Goal: Information Seeking & Learning: Learn about a topic

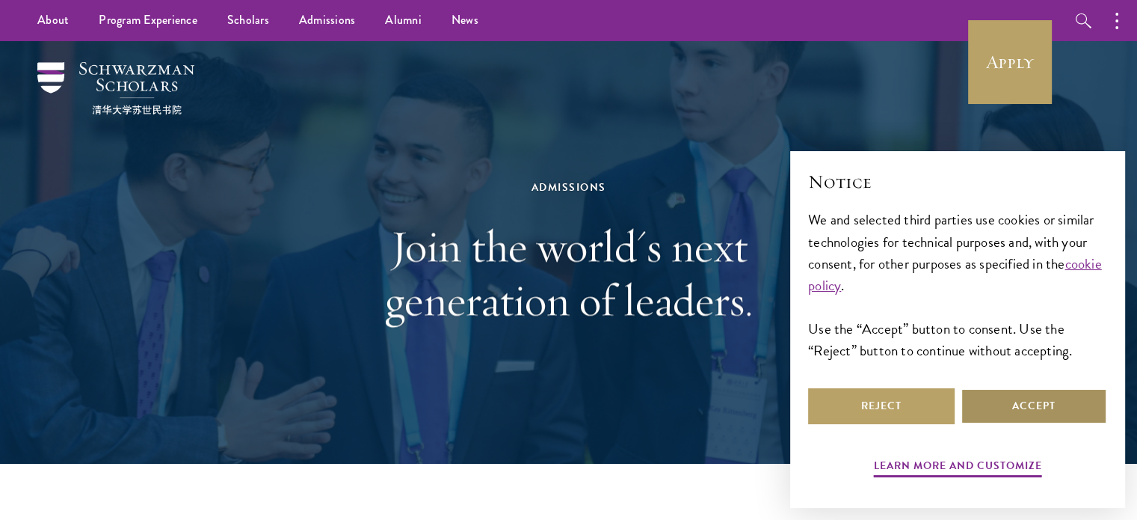
click at [1019, 407] on button "Accept" at bounding box center [1034, 406] width 147 height 36
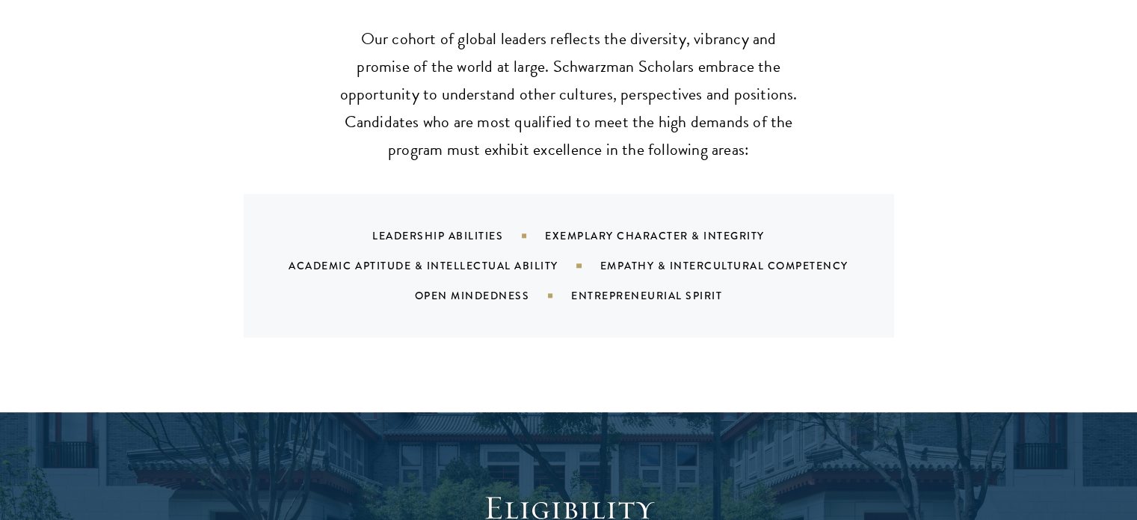
scroll to position [1512, 0]
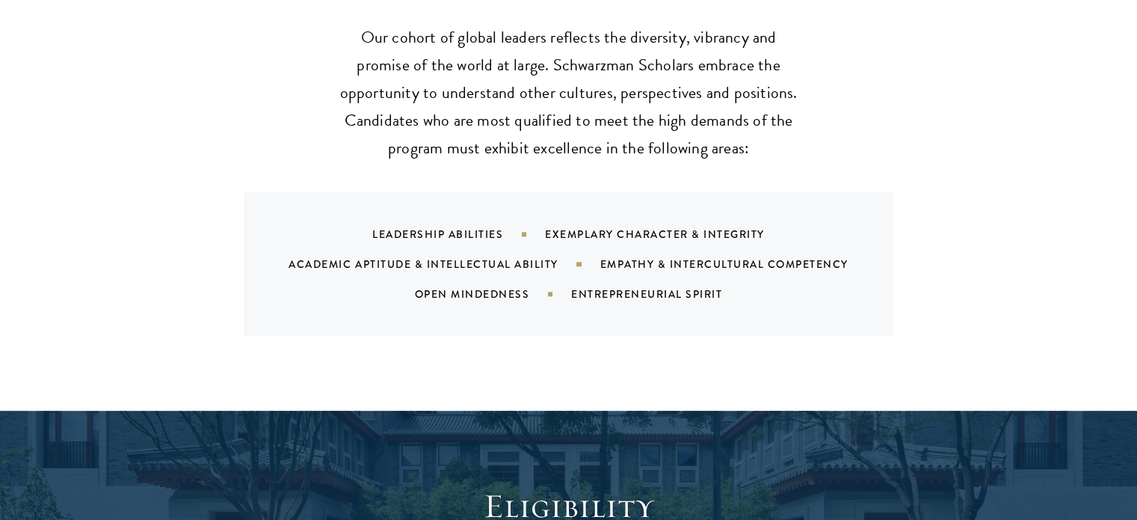
click at [526, 227] on div "Leadership Abilities" at bounding box center [458, 234] width 173 height 15
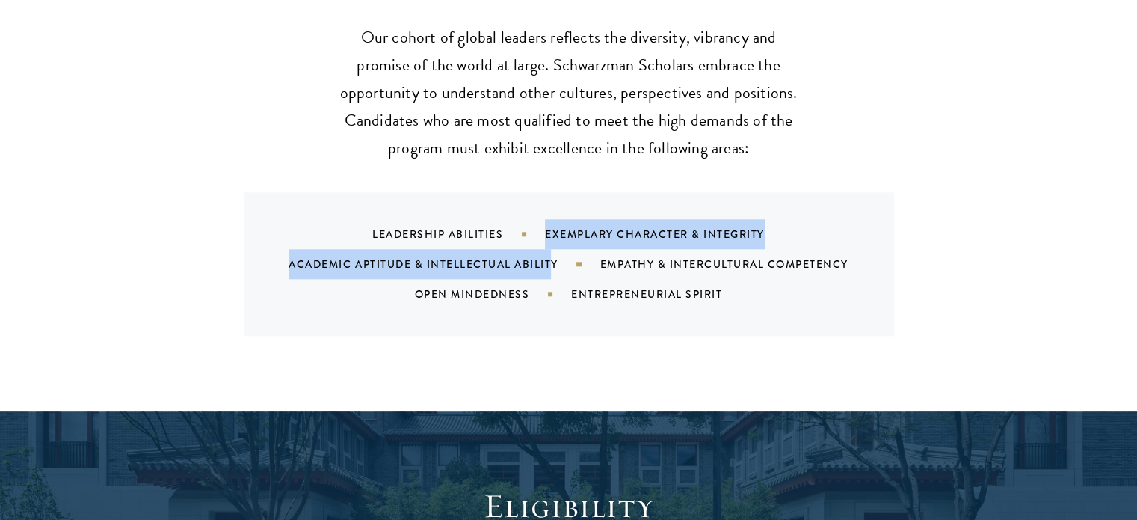
drag, startPoint x: 523, startPoint y: 203, endPoint x: 553, endPoint y: 236, distance: 44.4
click at [553, 236] on div "Leadership Abilities Exemplary Character & Integrity Academic Aptitude & Intell…" at bounding box center [587, 264] width 615 height 90
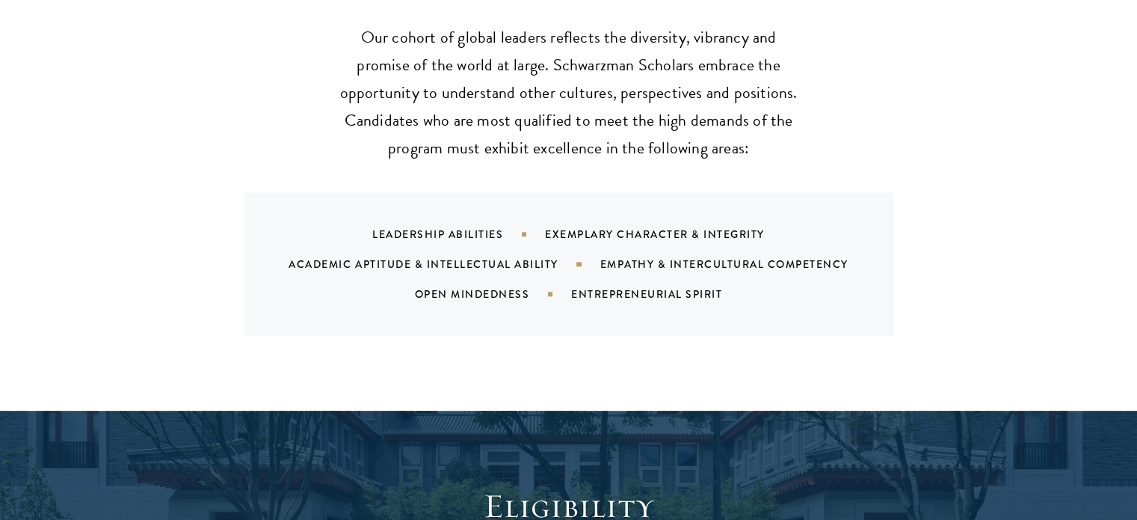
click at [474, 254] on div "Leadership Abilities Exemplary Character & Integrity Academic Aptitude & Intell…" at bounding box center [587, 264] width 615 height 90
drag, startPoint x: 535, startPoint y: 238, endPoint x: 633, endPoint y: 248, distance: 97.8
click at [633, 248] on div "Leadership Abilities Exemplary Character & Integrity Academic Aptitude & Intell…" at bounding box center [587, 264] width 615 height 90
click at [584, 328] on div "What We're Looking For Our cohort of global leaders reflects the diversity, vib…" at bounding box center [568, 172] width 1137 height 477
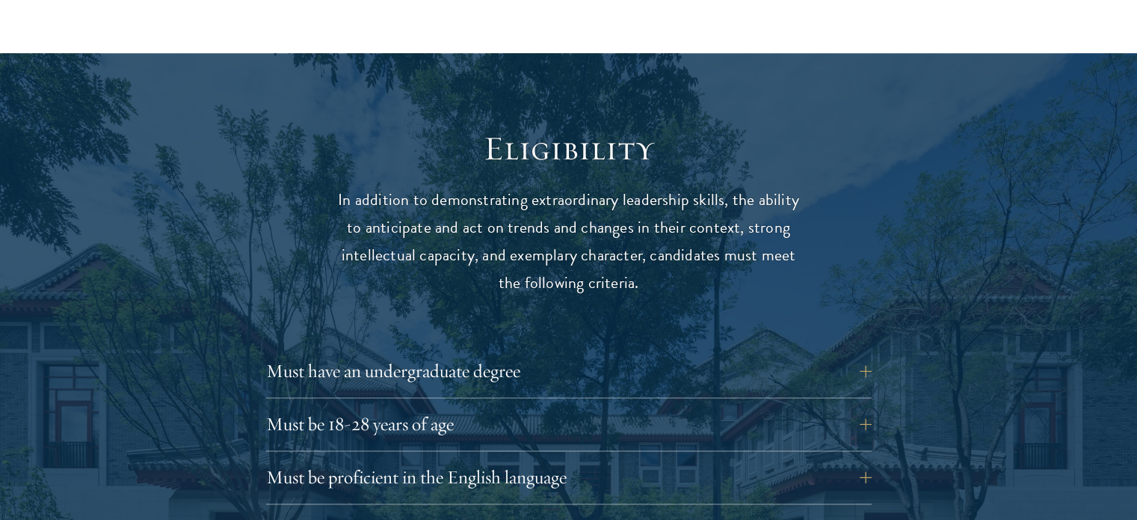
scroll to position [1874, 0]
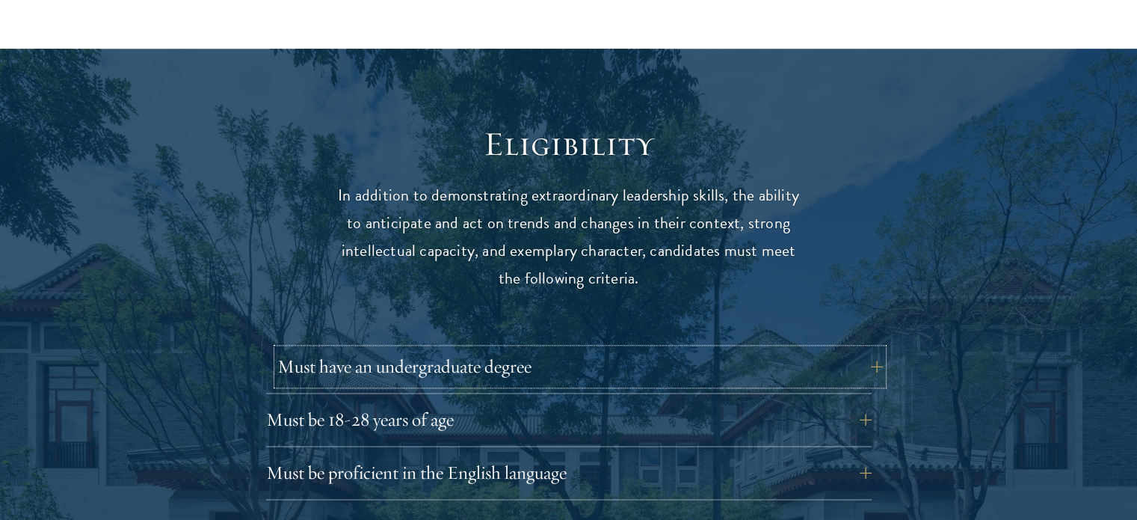
click at [878, 348] on button "Must have an undergraduate degree" at bounding box center [580, 366] width 606 height 36
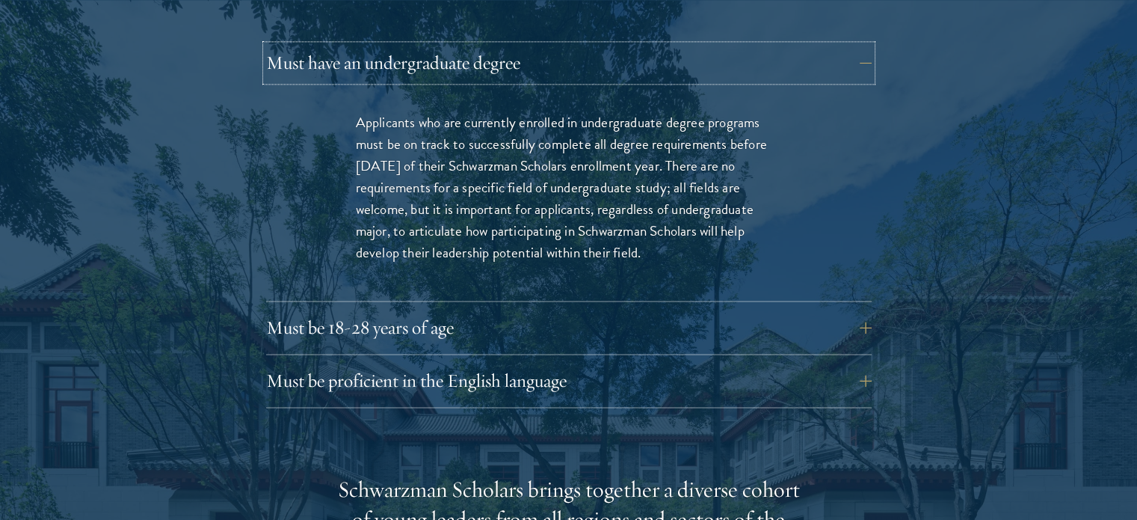
scroll to position [2178, 0]
click at [595, 250] on div "Applicants who are currently enrolled in undergraduate degree programs must be …" at bounding box center [569, 195] width 516 height 212
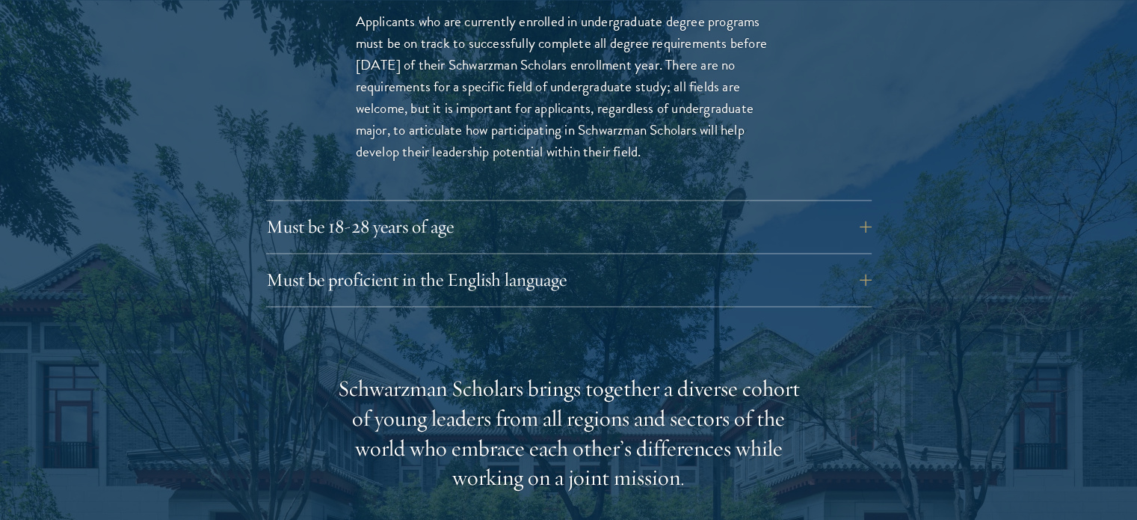
scroll to position [2279, 0]
click at [873, 208] on button "Must be 18-28 years of age" at bounding box center [580, 226] width 606 height 36
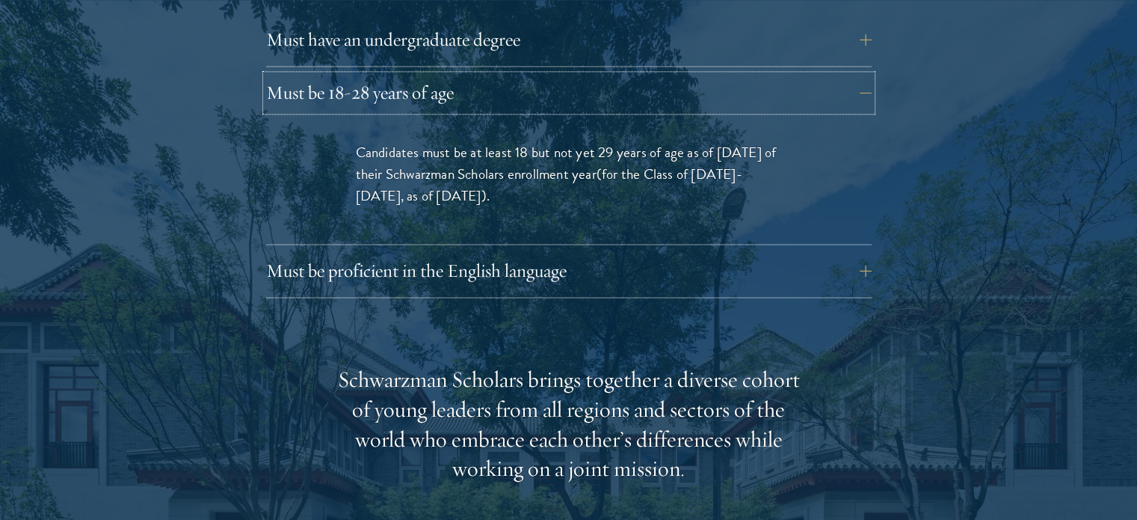
scroll to position [2202, 0]
click at [876, 252] on button "Must be proficient in the English language" at bounding box center [580, 270] width 606 height 36
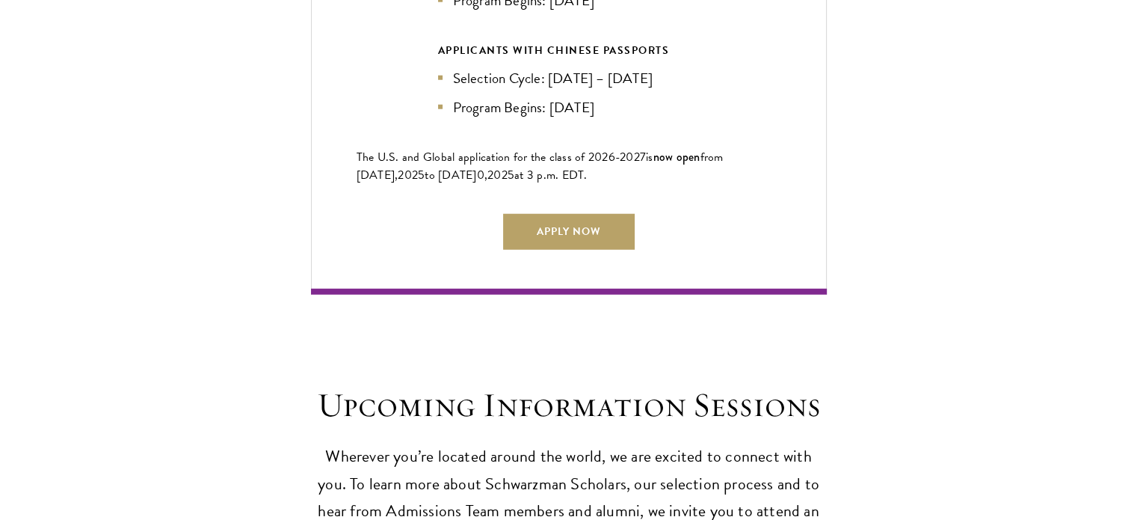
scroll to position [4073, 0]
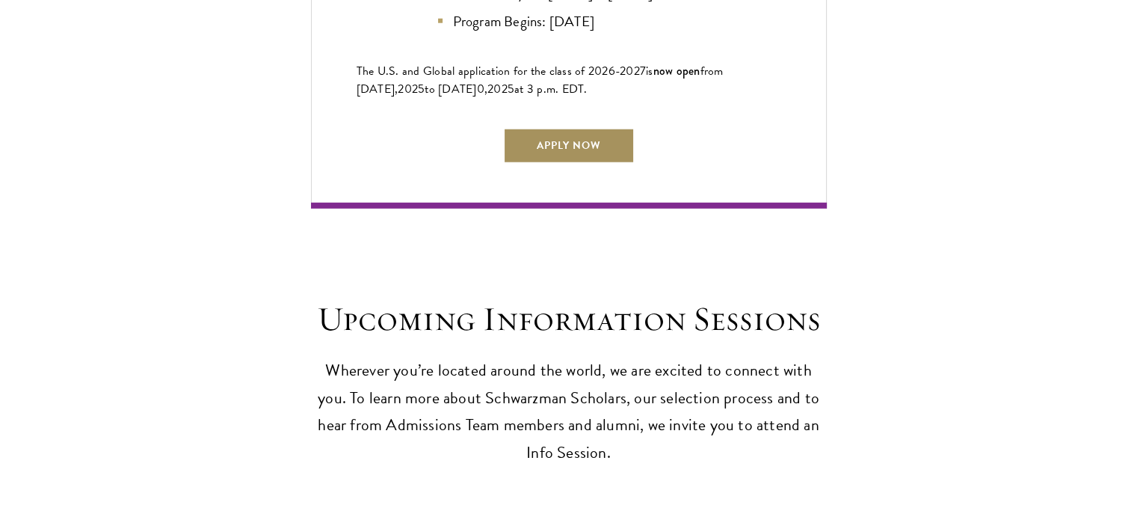
click at [563, 140] on link "Apply Now" at bounding box center [569, 146] width 132 height 36
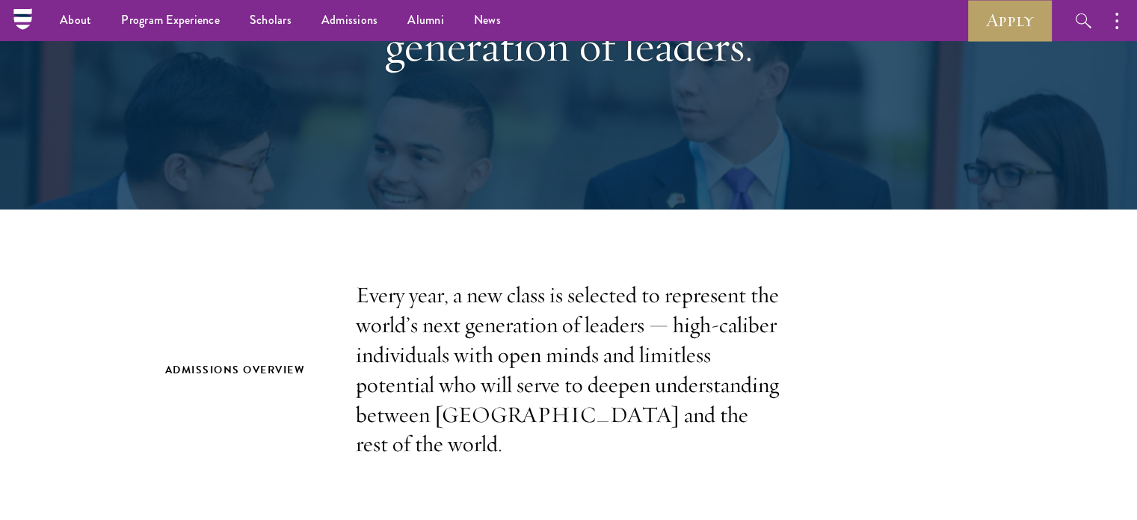
scroll to position [0, 0]
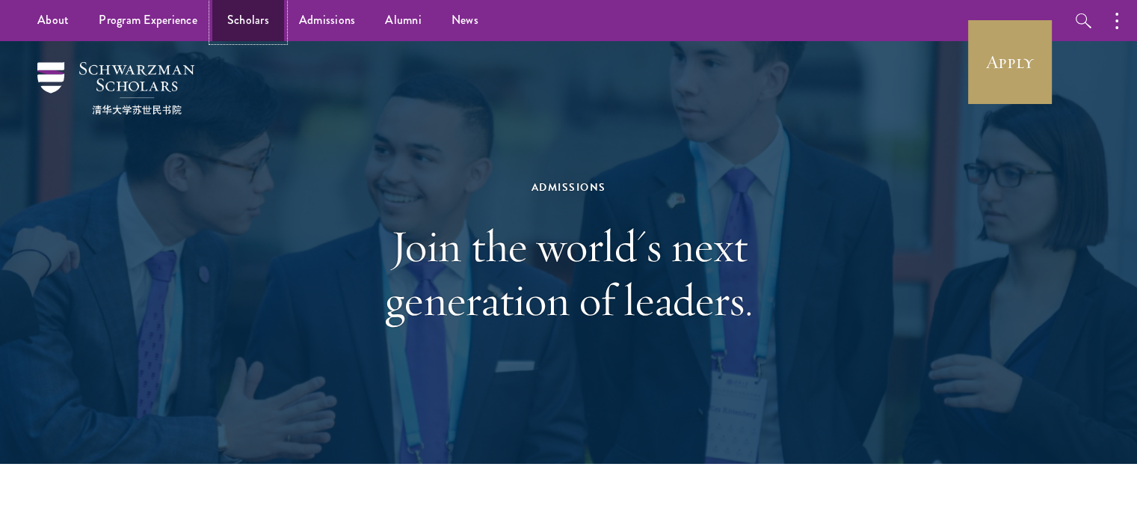
click at [258, 20] on link "Scholars" at bounding box center [248, 20] width 72 height 41
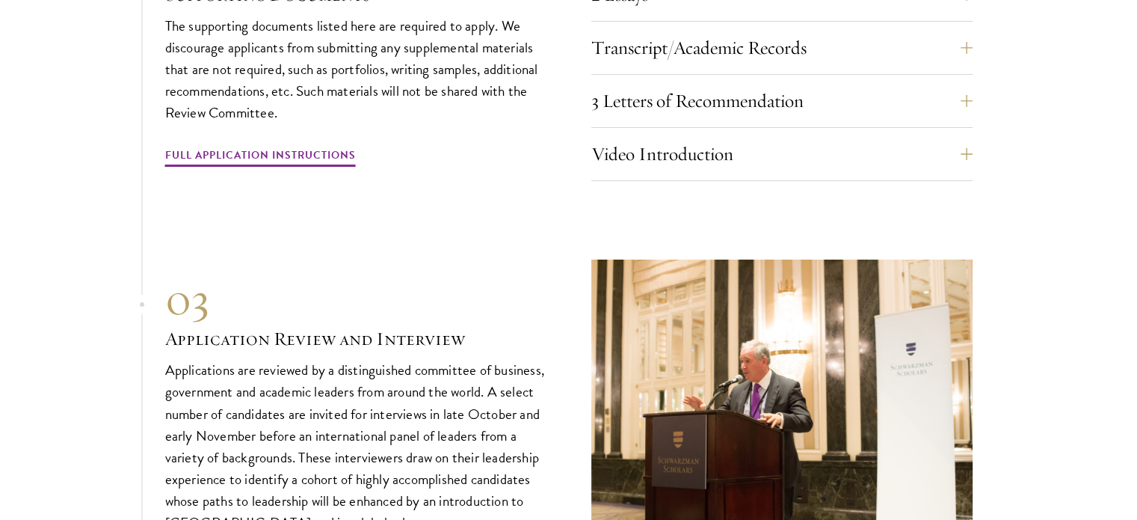
scroll to position [5307, 0]
click at [267, 148] on link "Full Application Instructions" at bounding box center [260, 157] width 191 height 23
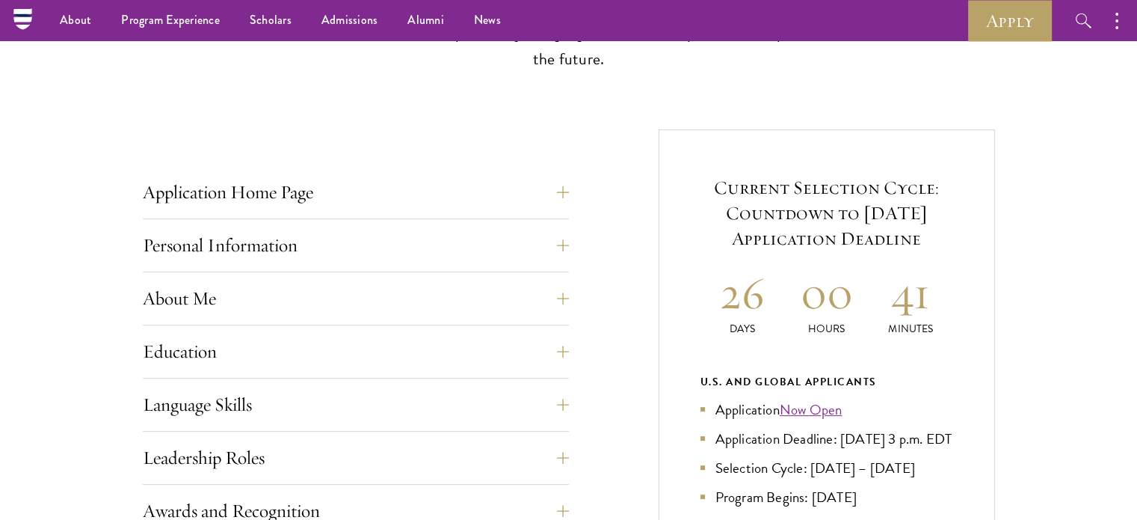
scroll to position [439, 0]
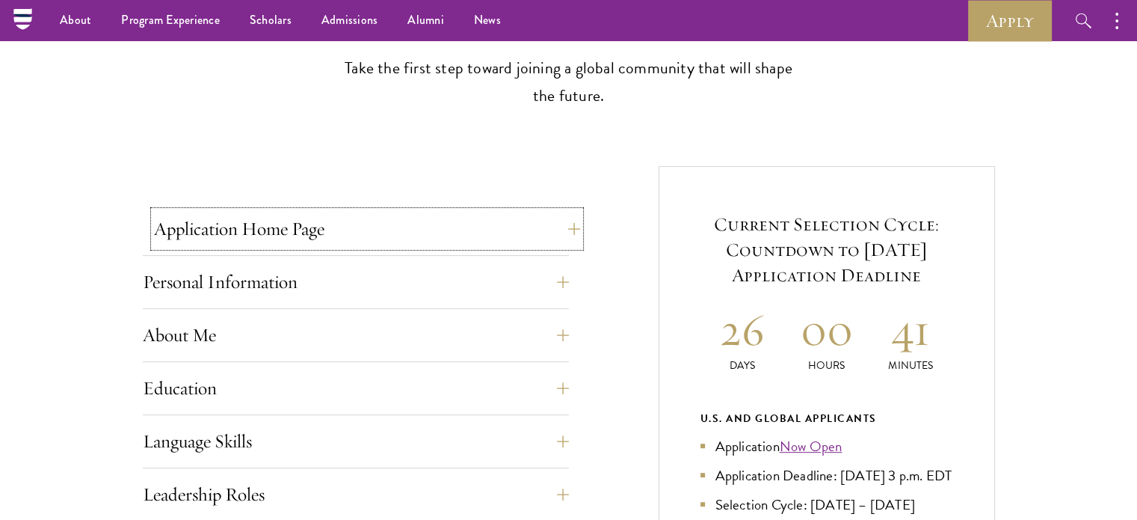
click at [568, 231] on button "Application Home Page" at bounding box center [367, 229] width 426 height 36
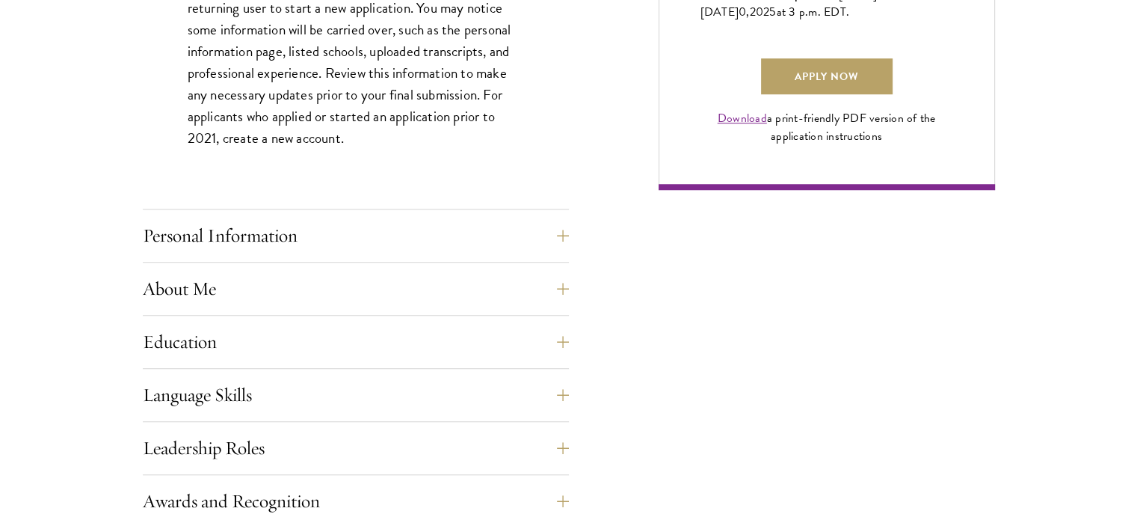
scroll to position [1155, 0]
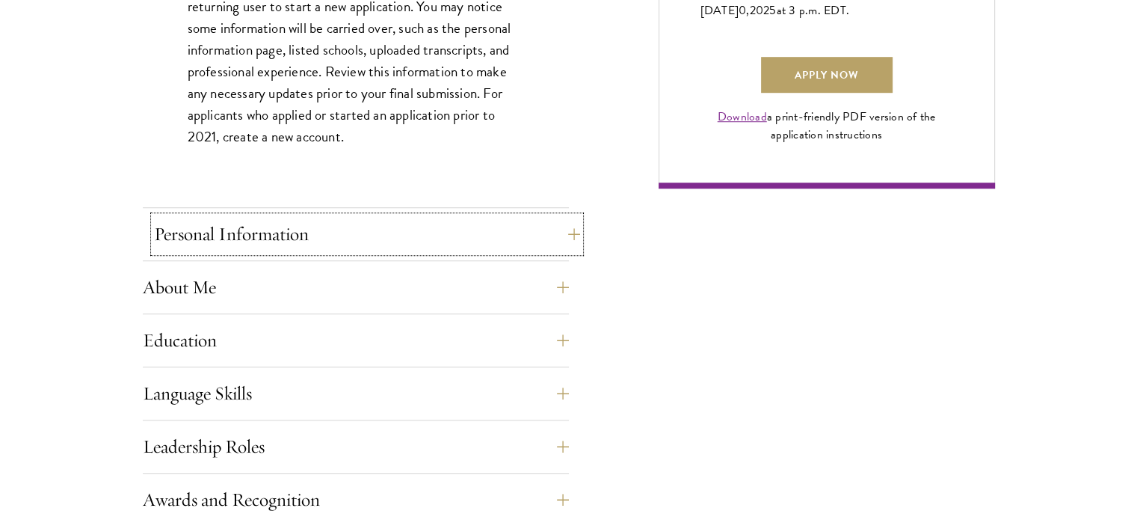
click at [568, 242] on button "Personal Information" at bounding box center [367, 234] width 426 height 36
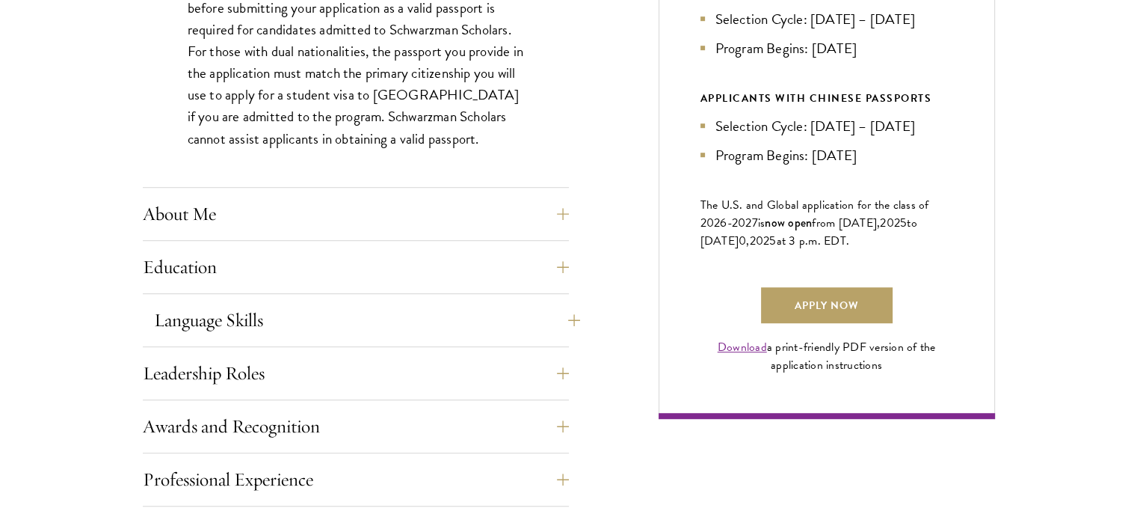
scroll to position [932, 0]
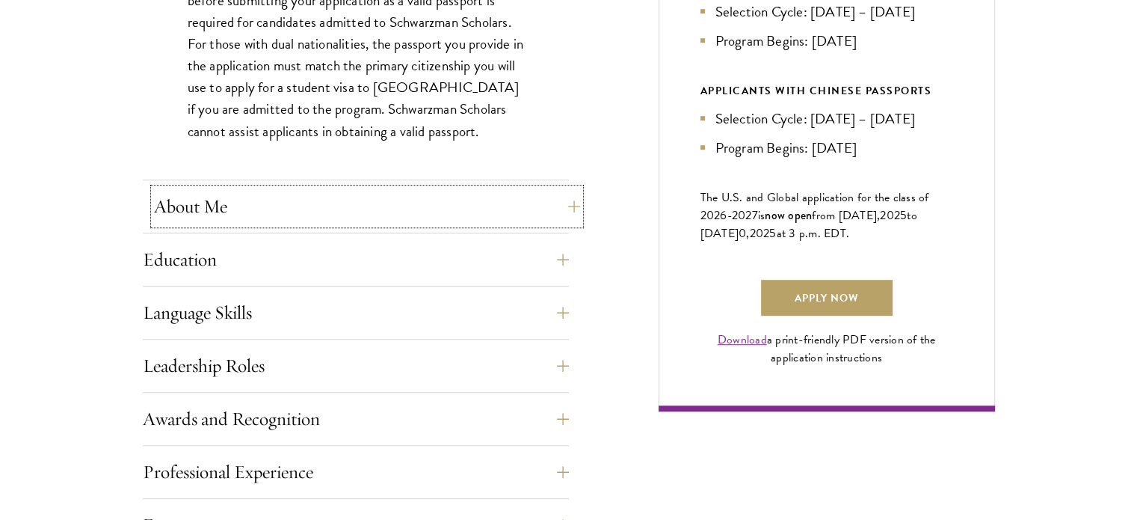
click at [568, 205] on button "About Me" at bounding box center [367, 206] width 426 height 36
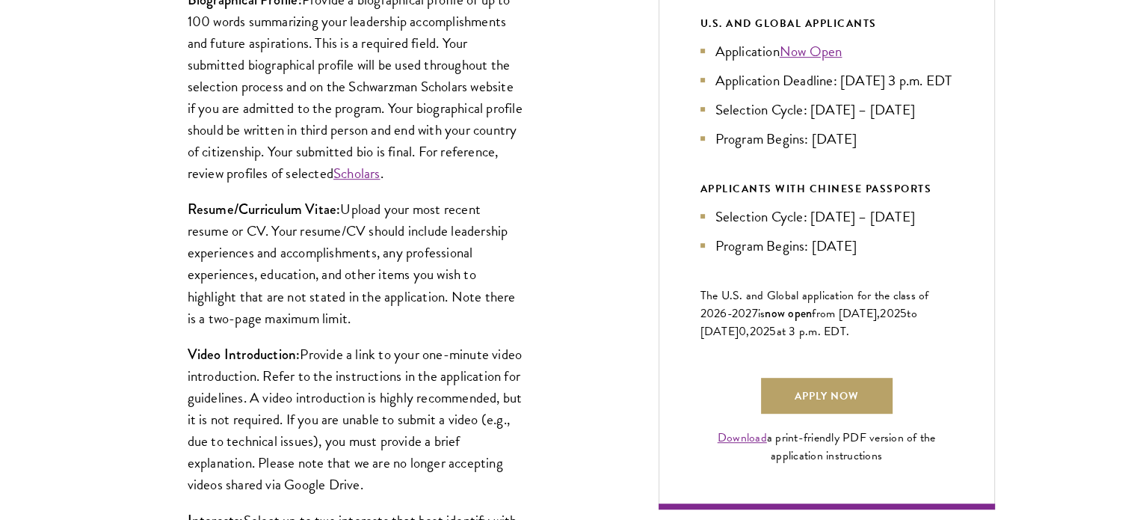
scroll to position [835, 0]
click at [381, 172] on link "Scholars" at bounding box center [357, 173] width 47 height 22
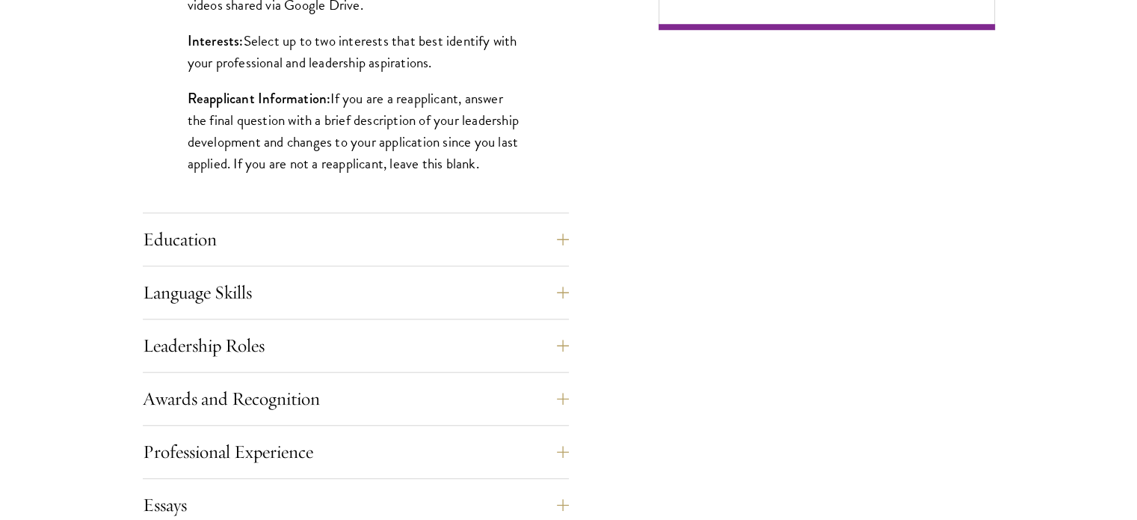
scroll to position [1373, 0]
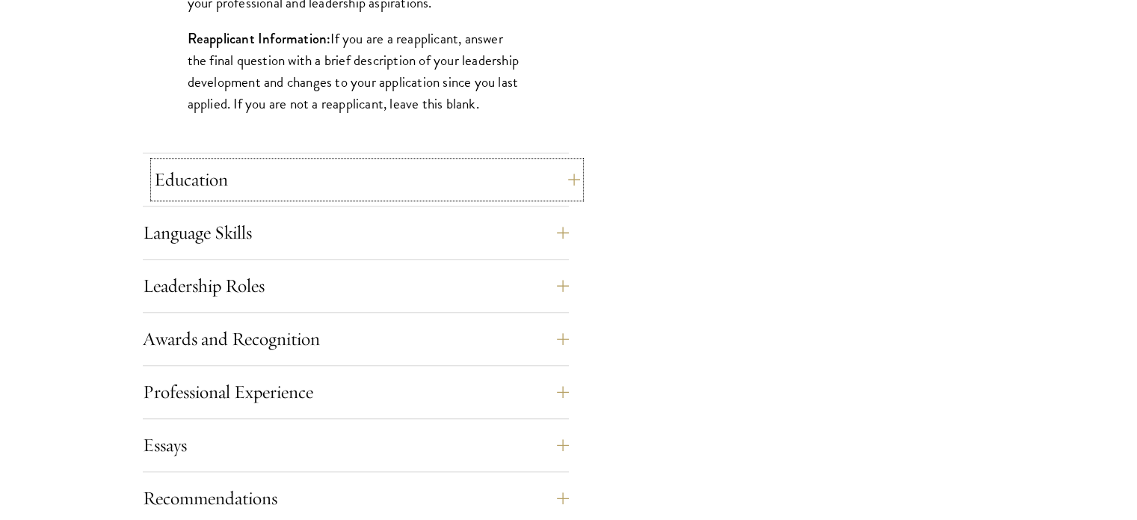
click at [571, 179] on button "Education" at bounding box center [367, 180] width 426 height 36
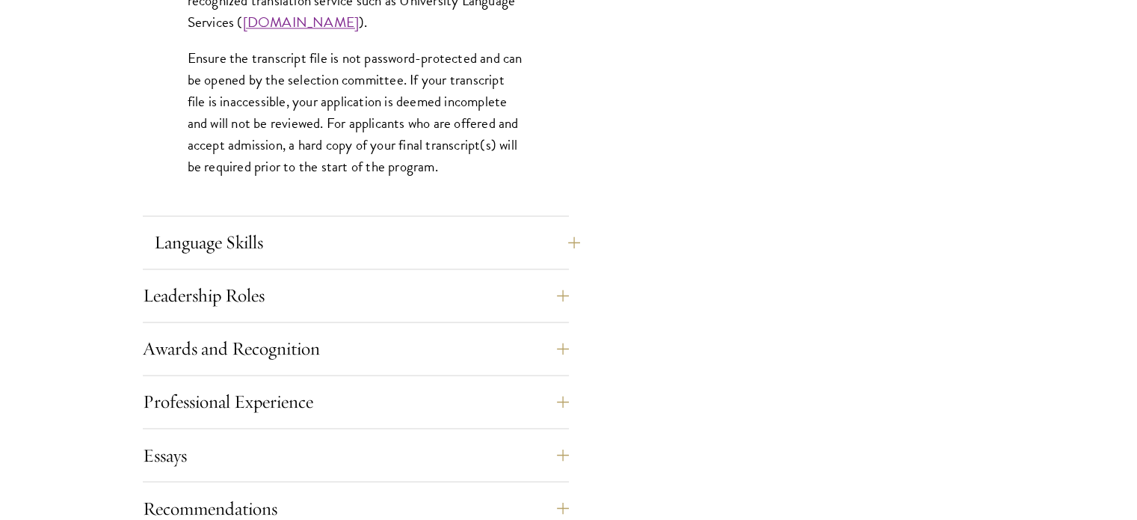
scroll to position [2399, 0]
click at [571, 242] on button "Language Skills" at bounding box center [367, 242] width 426 height 36
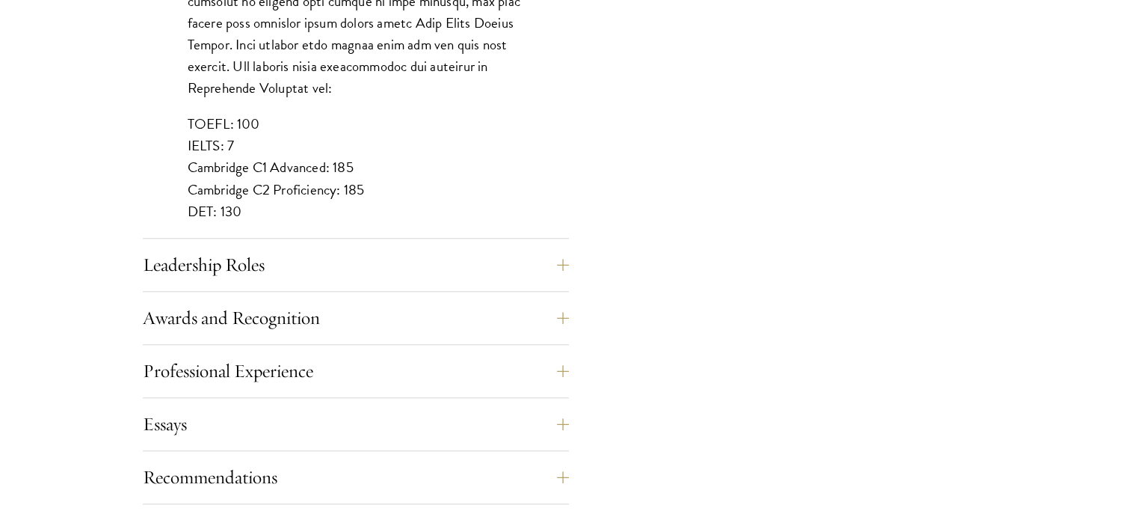
scroll to position [1409, 0]
click at [573, 262] on button "Leadership Roles" at bounding box center [367, 265] width 426 height 36
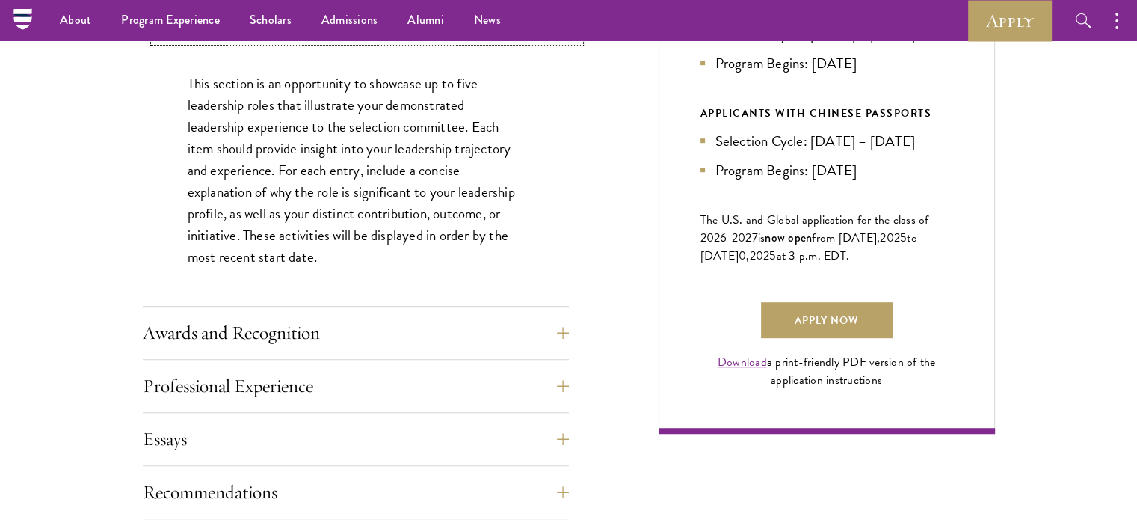
scroll to position [903, 0]
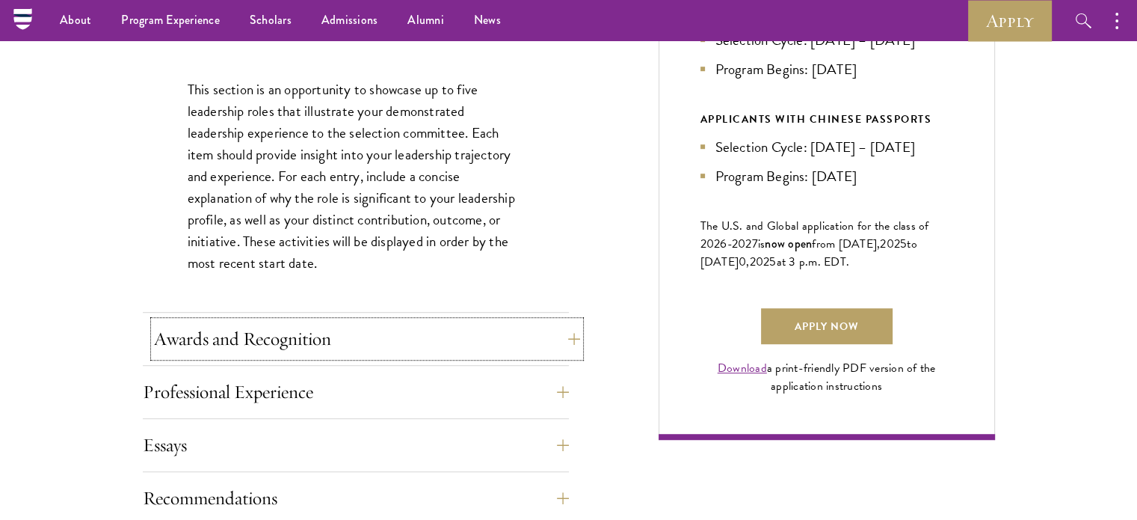
click at [559, 339] on button "Awards and Recognition" at bounding box center [367, 339] width 426 height 36
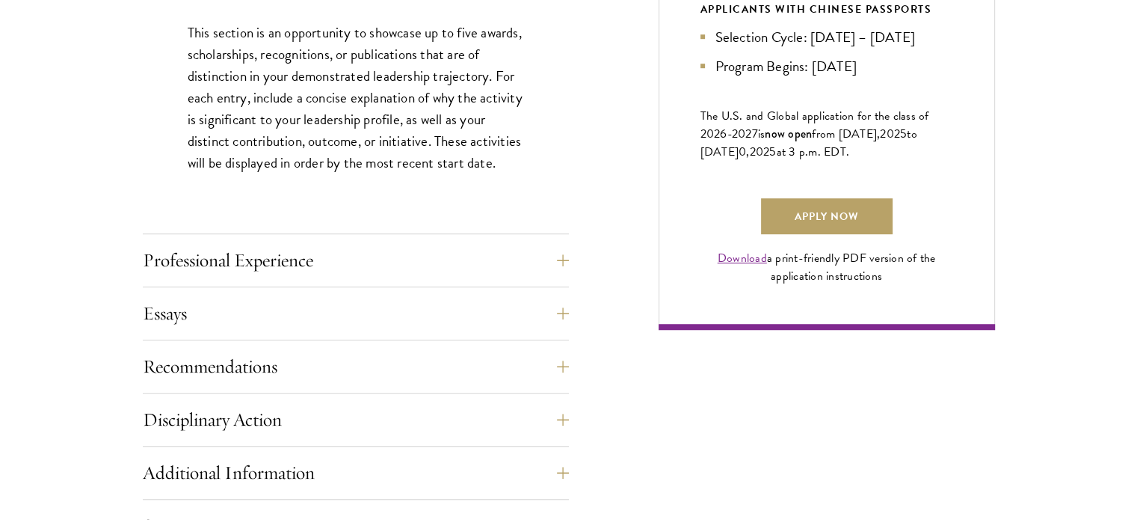
scroll to position [1014, 0]
click at [571, 262] on button "Professional Experience" at bounding box center [367, 260] width 426 height 36
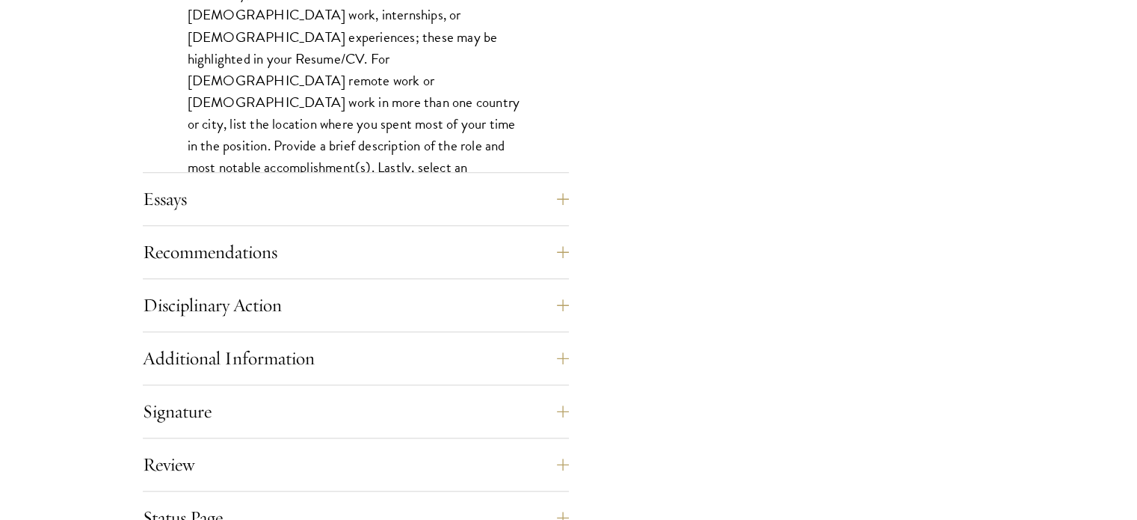
scroll to position [1346, 0]
click at [568, 195] on button "Essays" at bounding box center [367, 197] width 426 height 36
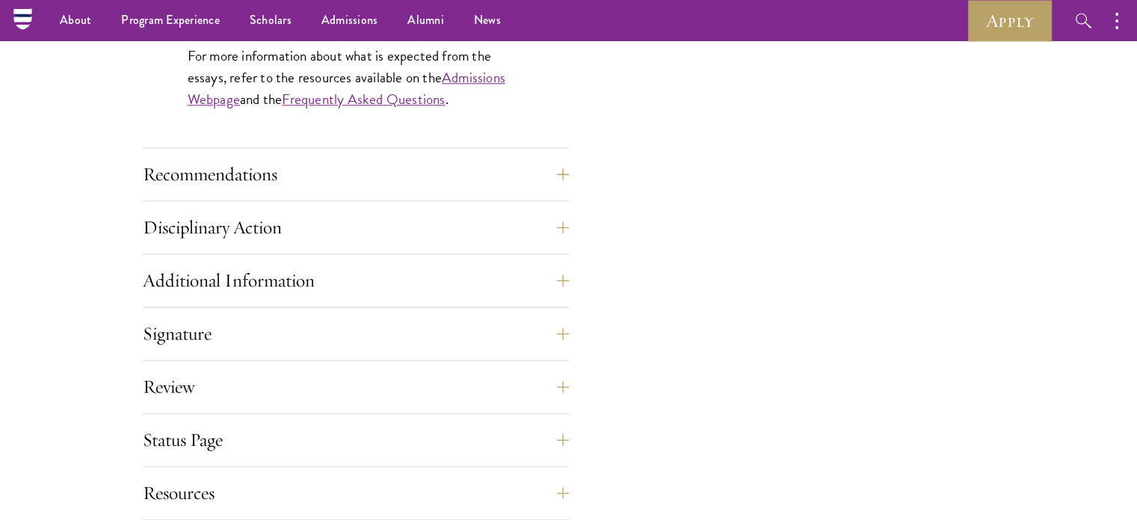
scroll to position [1457, 0]
click at [562, 173] on button "Recommendations" at bounding box center [367, 176] width 426 height 36
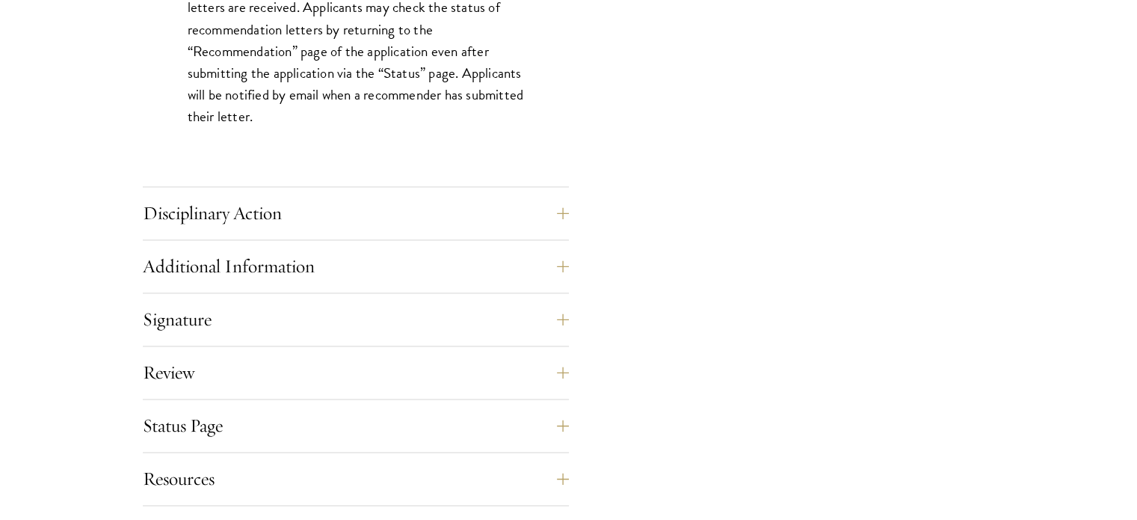
scroll to position [2211, 0]
click at [570, 212] on button "Disciplinary Action" at bounding box center [367, 213] width 426 height 36
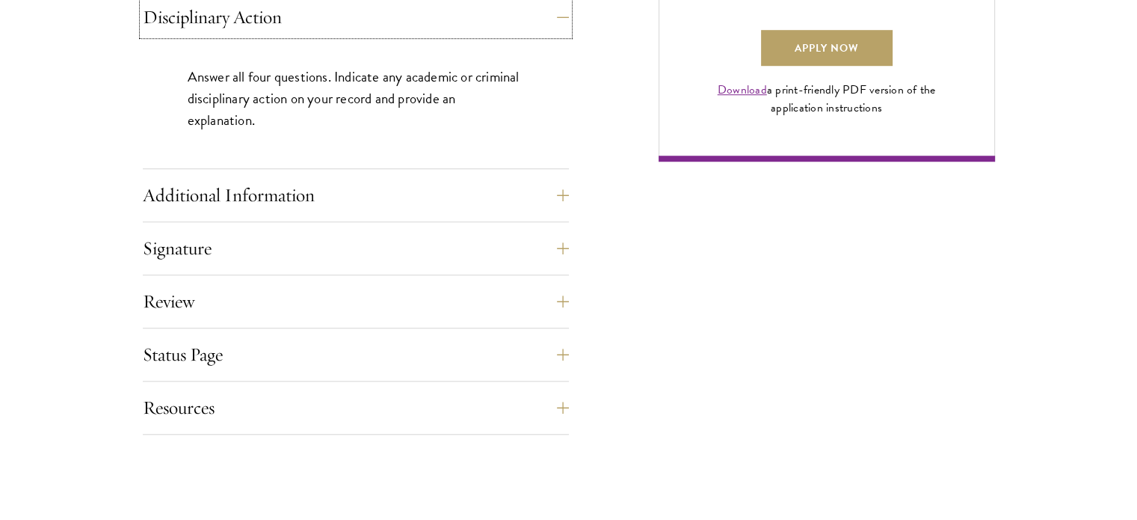
scroll to position [1183, 0]
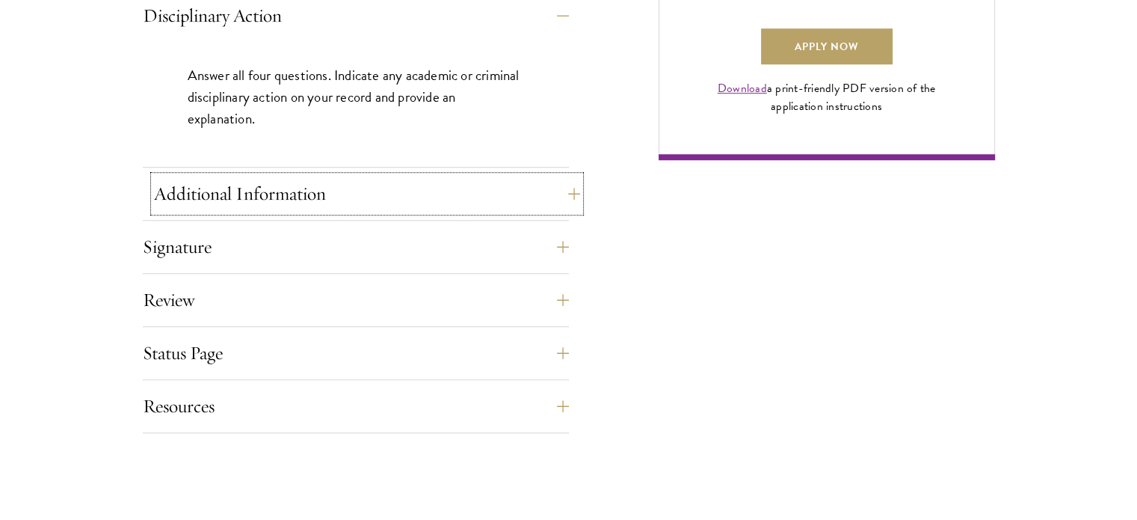
click at [574, 194] on button "Additional Information" at bounding box center [367, 194] width 426 height 36
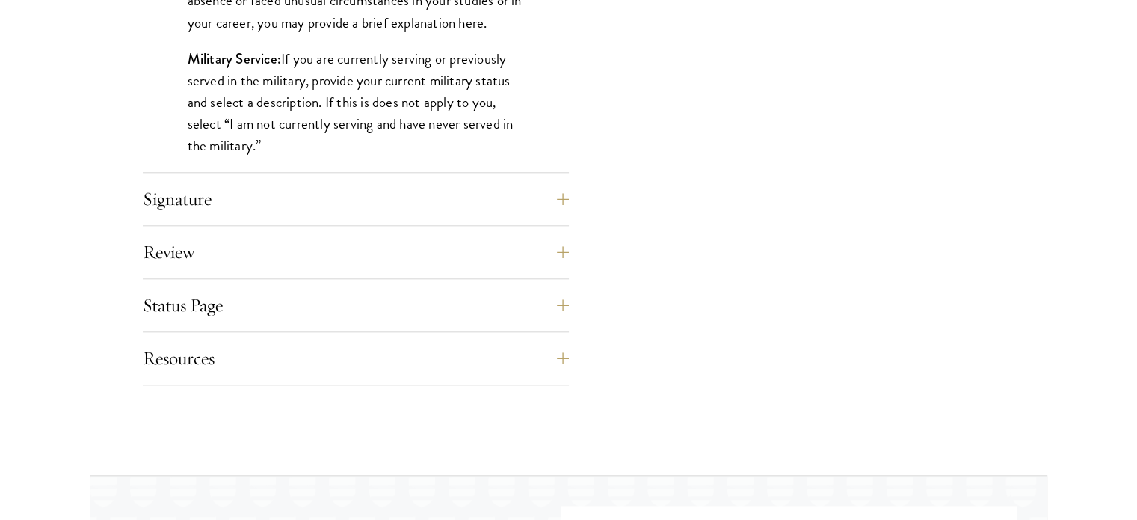
scroll to position [1588, 0]
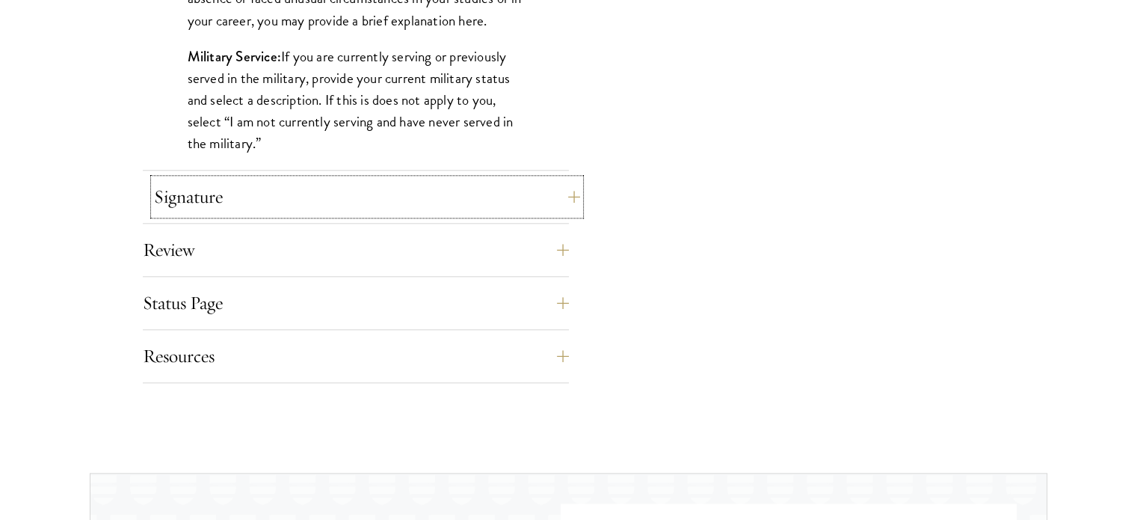
click at [577, 194] on button "Signature" at bounding box center [367, 197] width 426 height 36
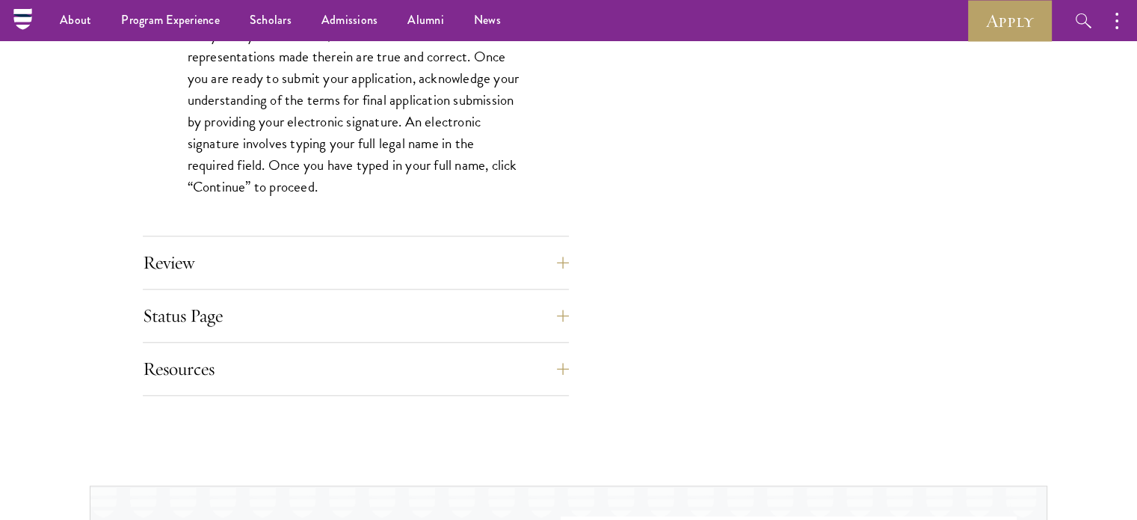
scroll to position [1415, 0]
click at [562, 260] on button "Review" at bounding box center [367, 264] width 426 height 36
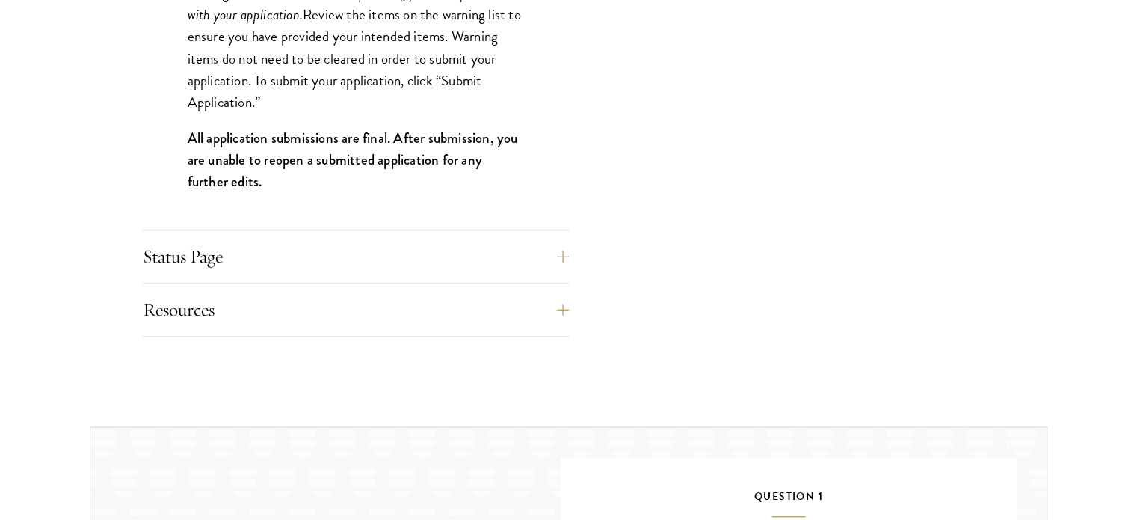
scroll to position [1642, 0]
click at [571, 257] on button "Status Page" at bounding box center [367, 256] width 426 height 36
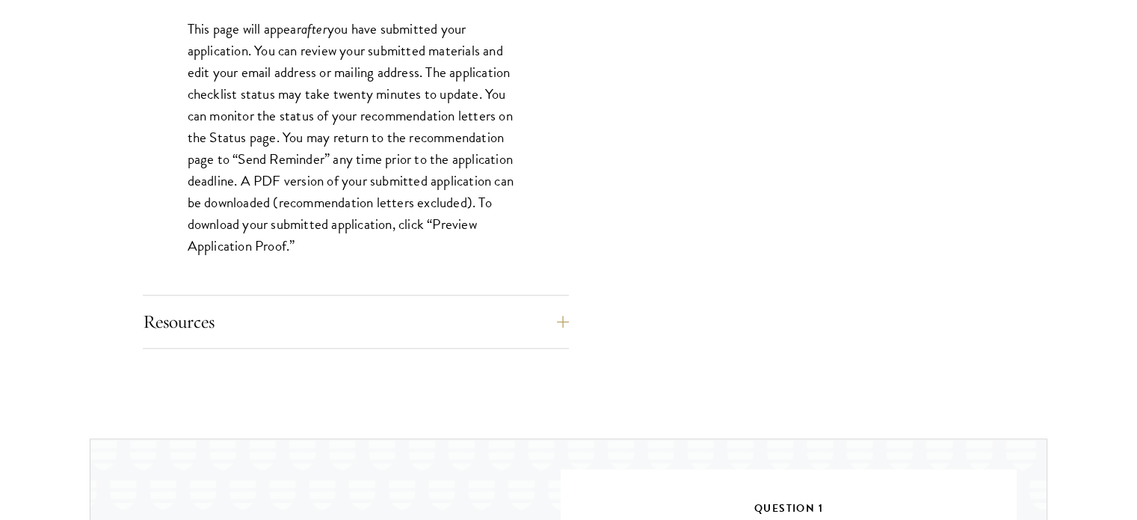
scroll to position [1443, 0]
click at [565, 316] on button "Resources" at bounding box center [367, 320] width 426 height 36
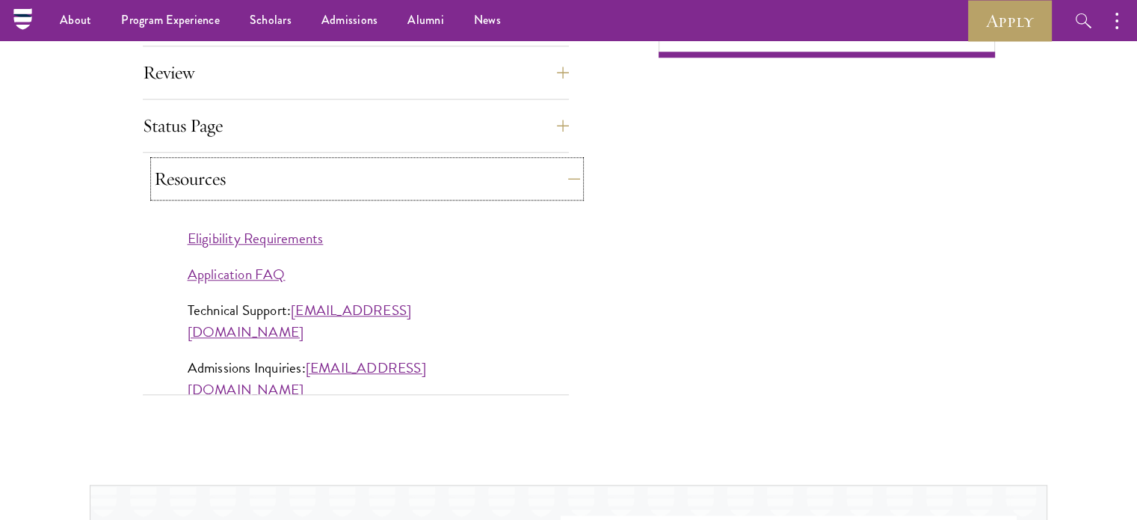
scroll to position [1277, 0]
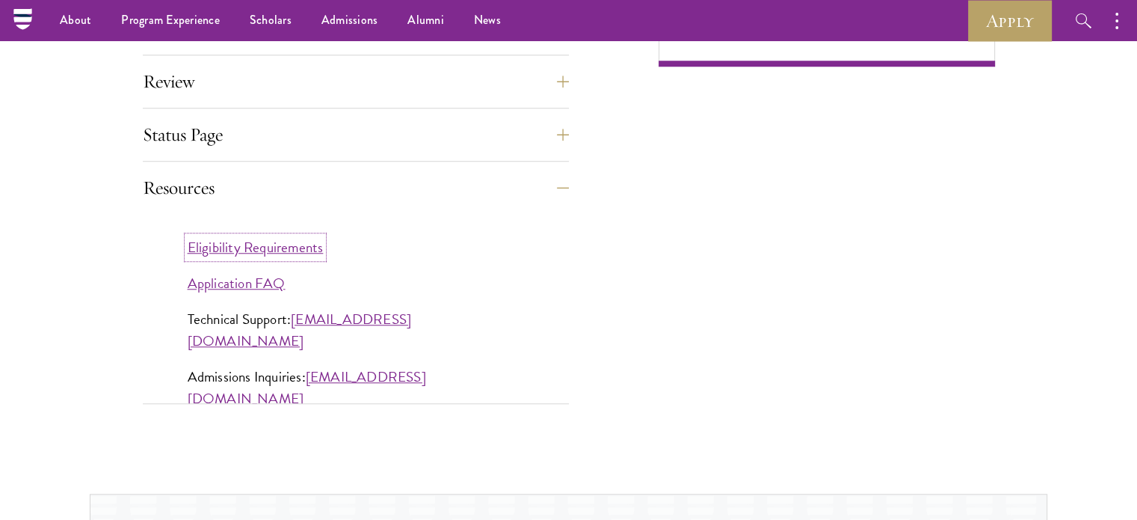
click at [311, 248] on link "Eligibility Requirements" at bounding box center [256, 247] width 136 height 22
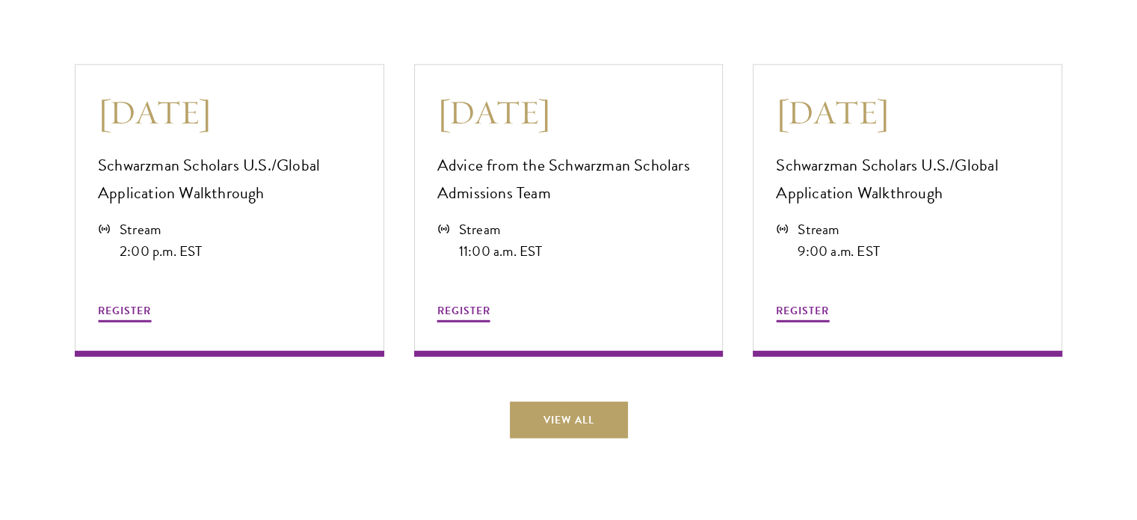
scroll to position [4136, 0]
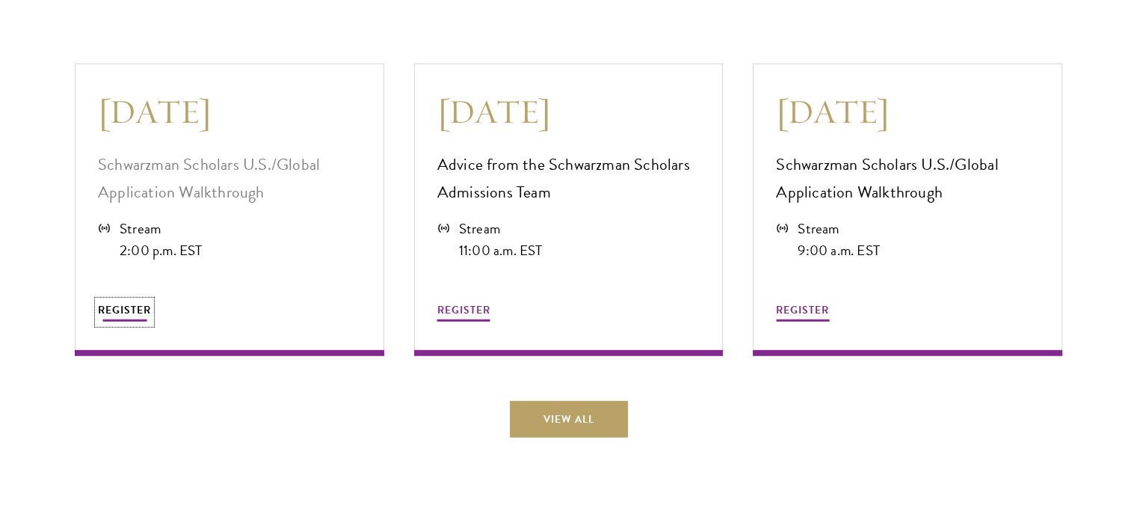
click at [126, 303] on span "REGISTER" at bounding box center [124, 310] width 53 height 16
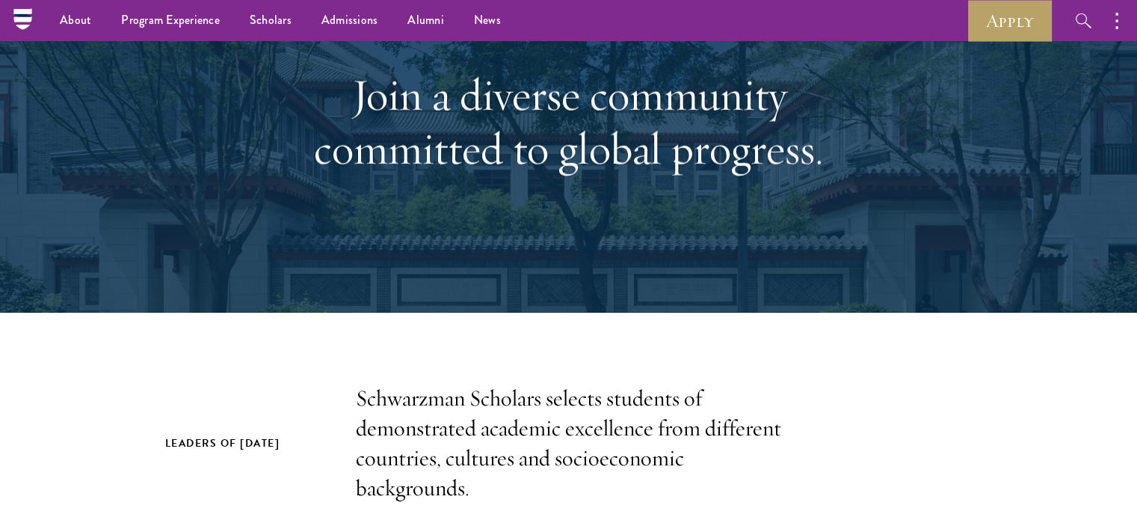
scroll to position [139, 0]
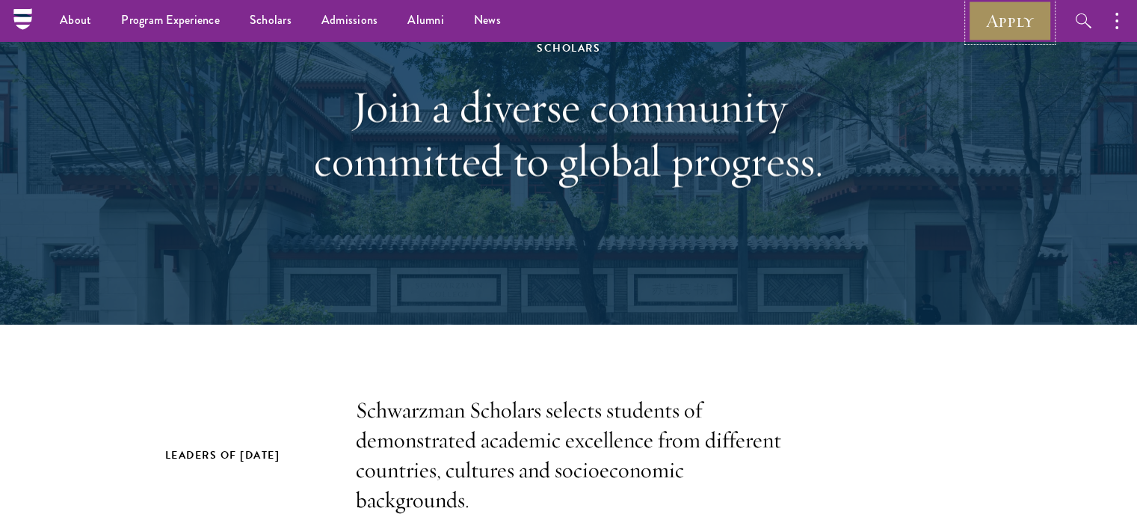
click at [995, 31] on link "Apply" at bounding box center [1010, 20] width 84 height 41
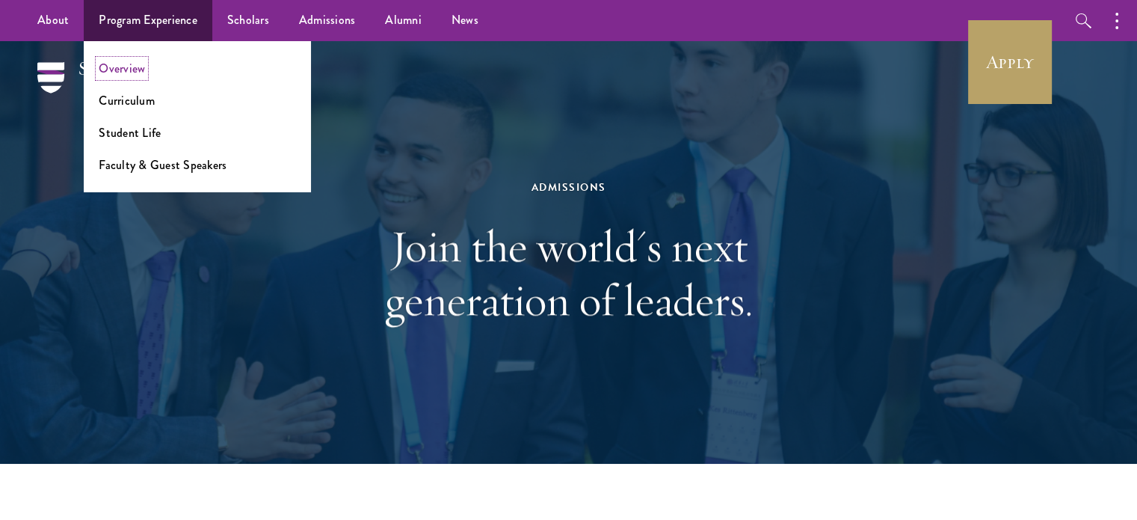
click at [132, 68] on link "Overview" at bounding box center [122, 68] width 46 height 17
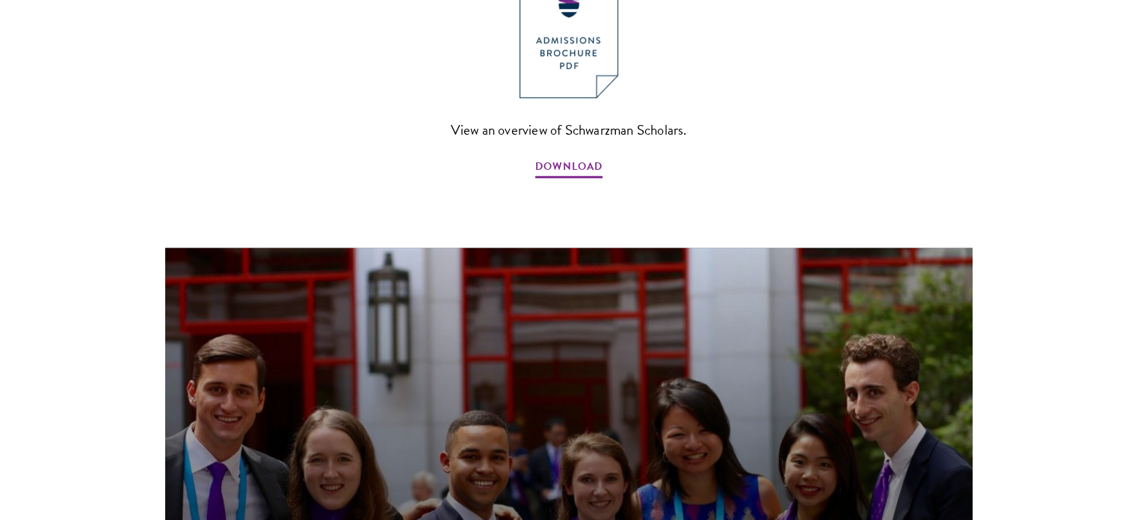
scroll to position [1303, 0]
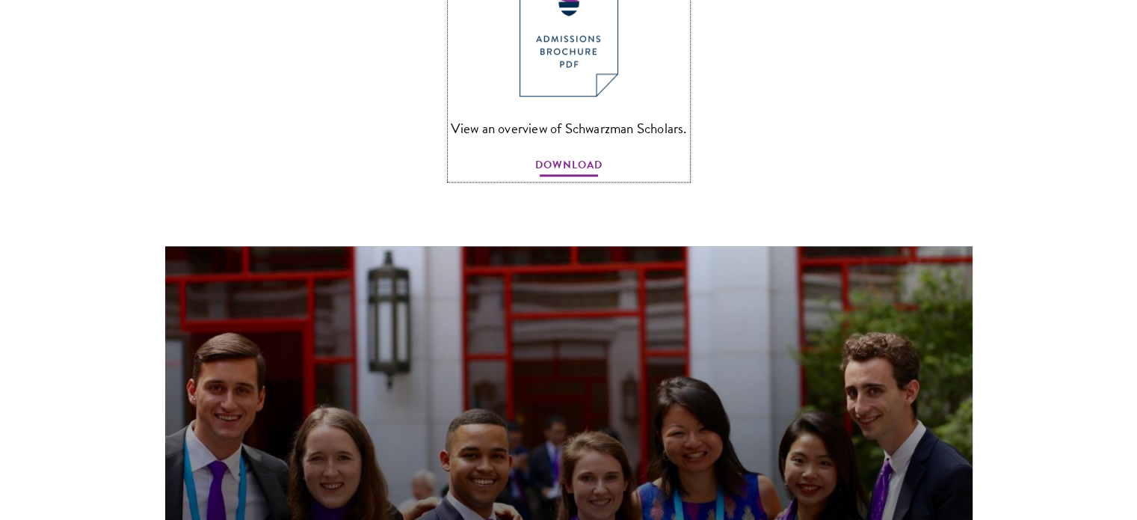
click at [583, 156] on span "DOWNLOAD" at bounding box center [568, 167] width 67 height 23
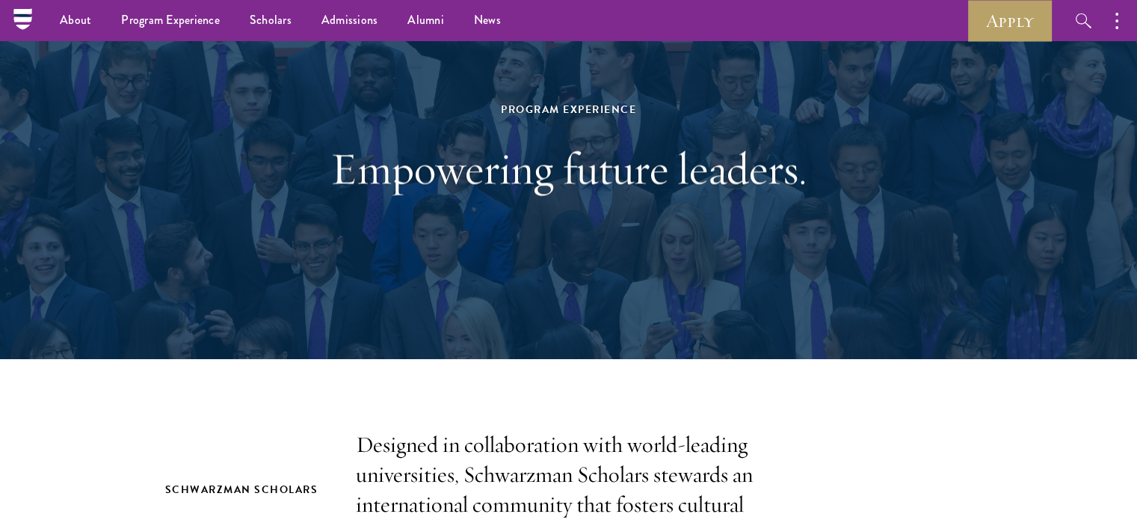
scroll to position [0, 0]
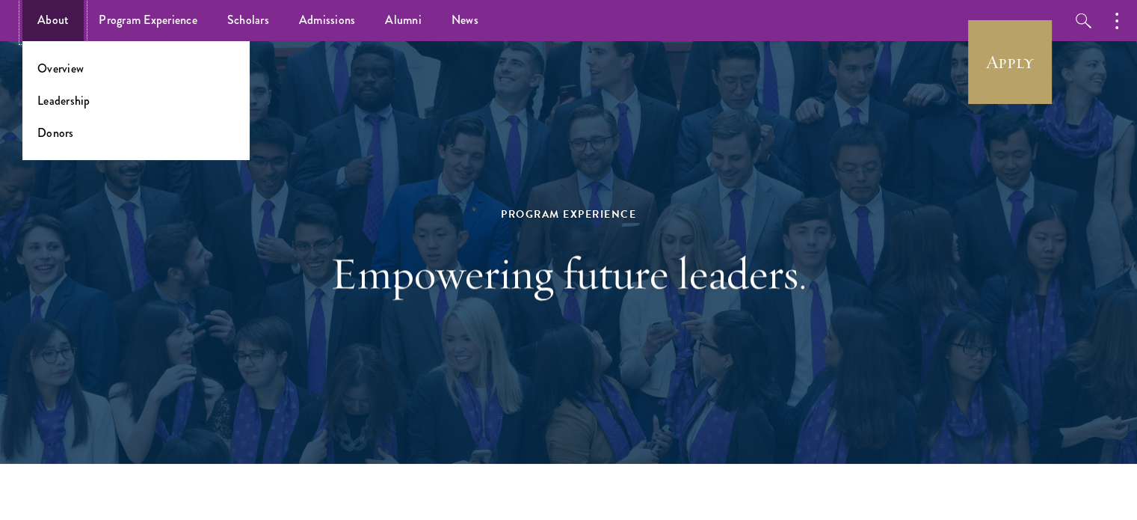
click at [35, 25] on link "About" at bounding box center [52, 20] width 61 height 41
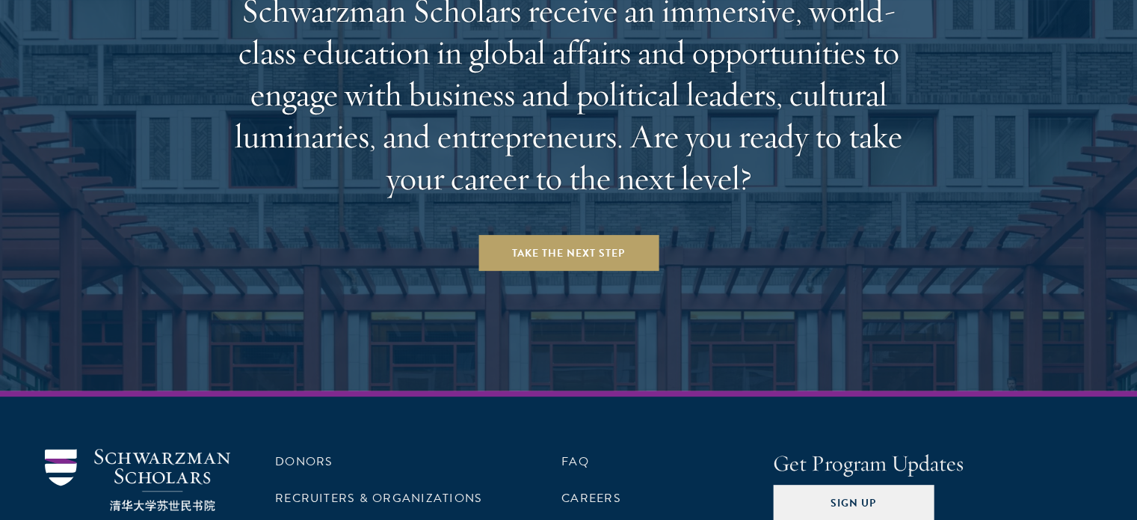
scroll to position [6301, 0]
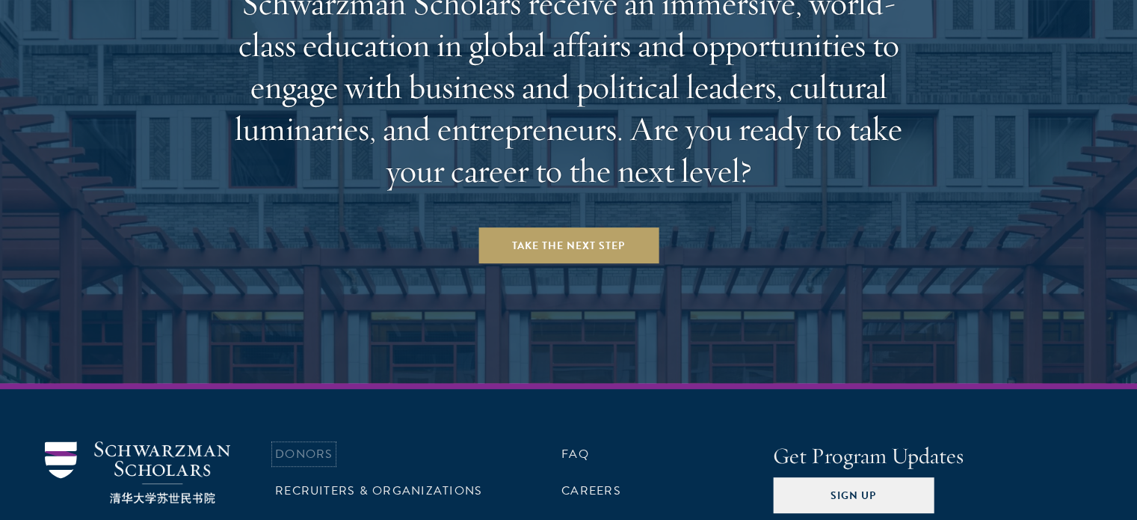
click at [321, 445] on link "Donors" at bounding box center [304, 454] width 58 height 18
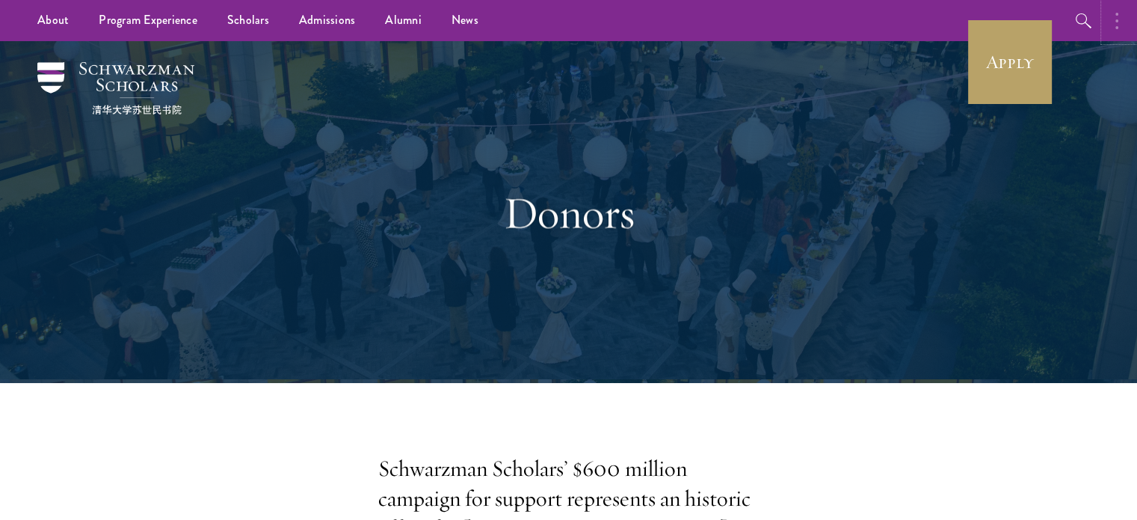
click at [1114, 21] on button "button" at bounding box center [1121, 20] width 33 height 41
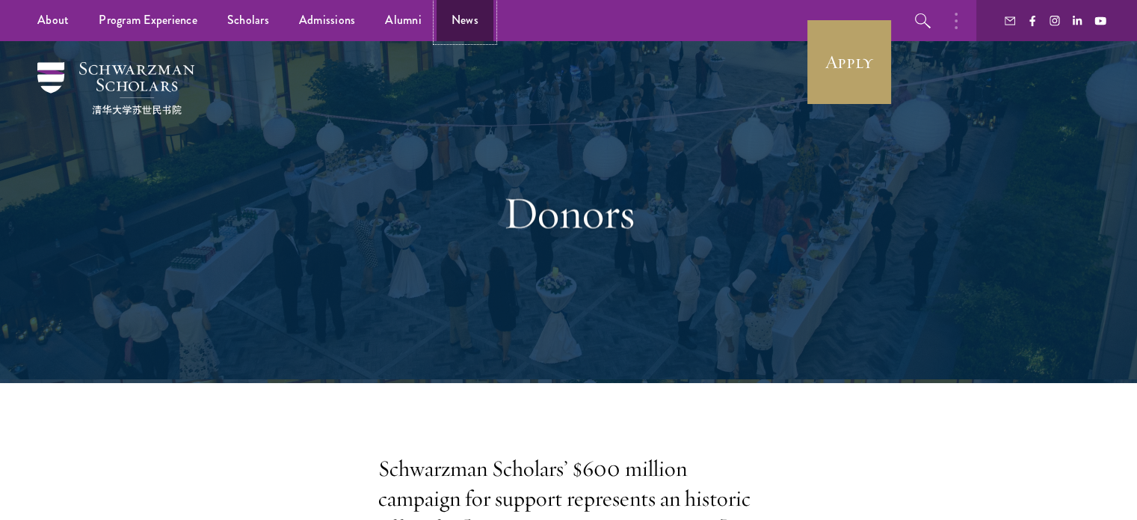
click at [452, 13] on link "News" at bounding box center [465, 20] width 57 height 41
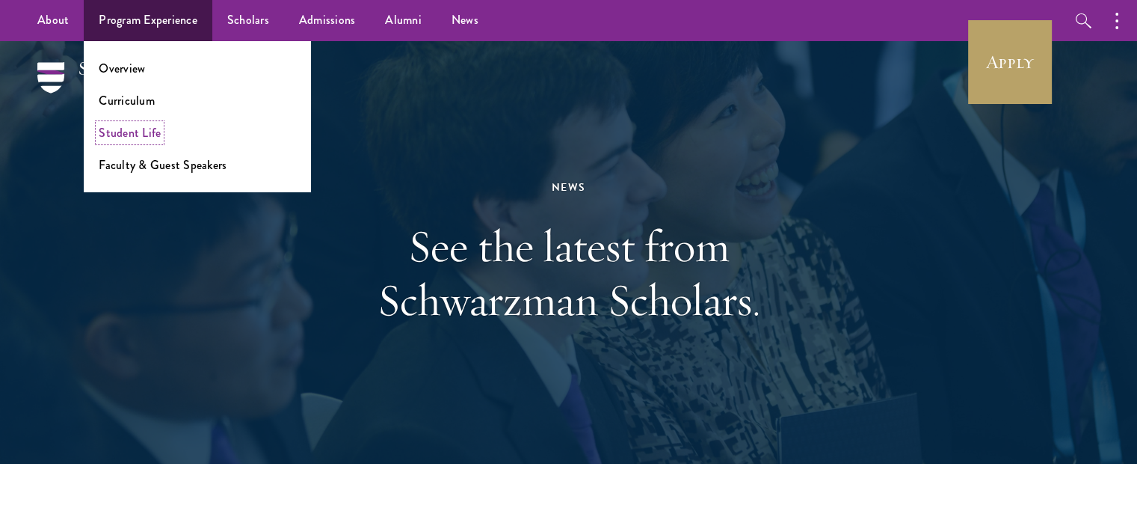
click at [133, 137] on link "Student Life" at bounding box center [130, 132] width 62 height 17
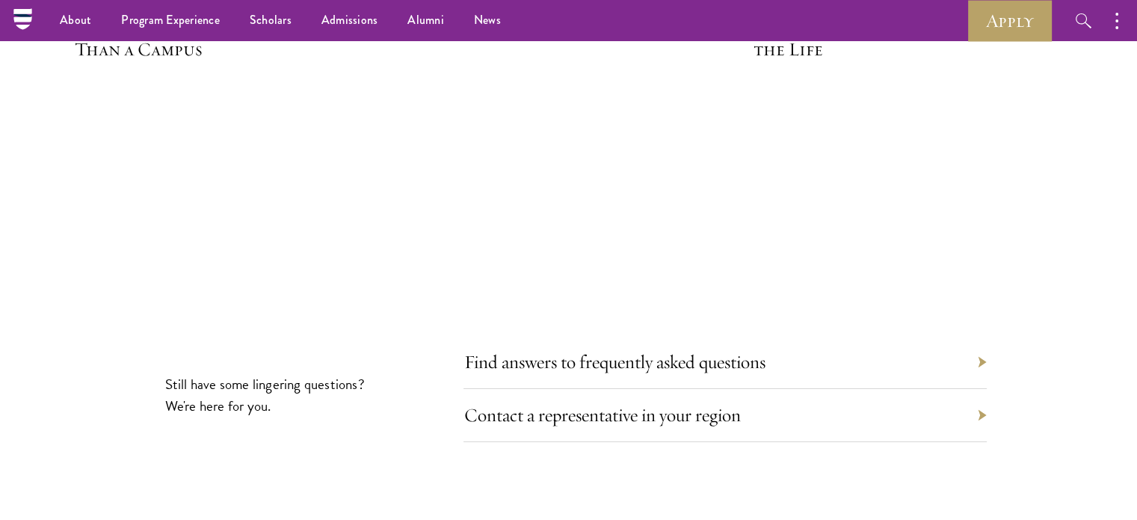
scroll to position [4774, 0]
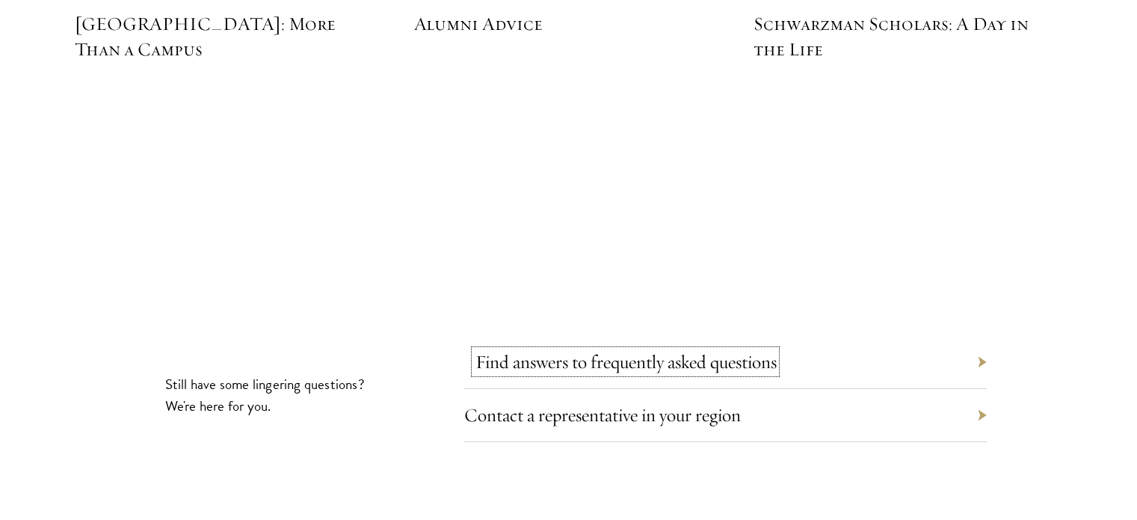
click at [487, 350] on link "Find answers to frequently asked questions" at bounding box center [625, 361] width 301 height 23
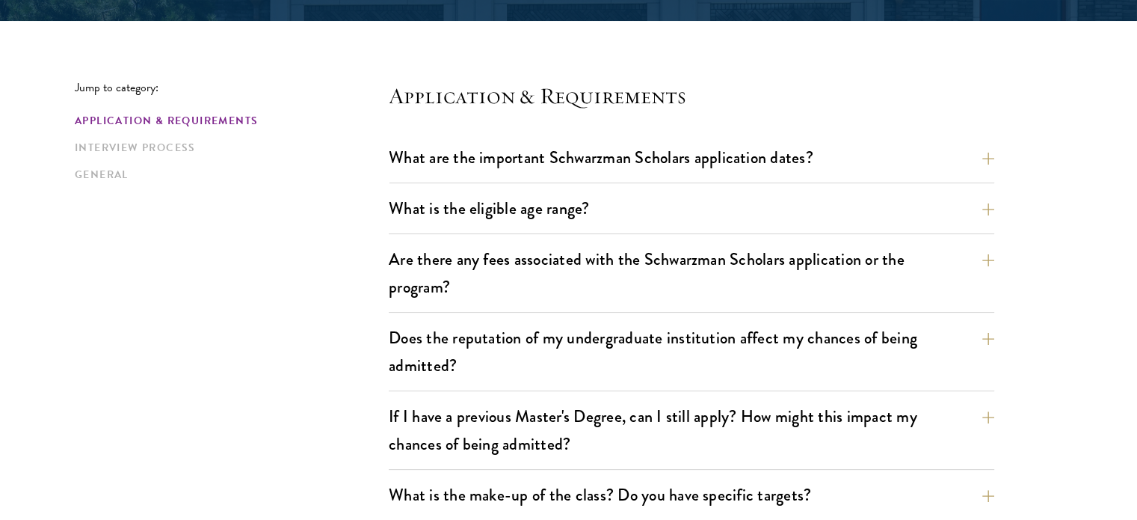
scroll to position [365, 0]
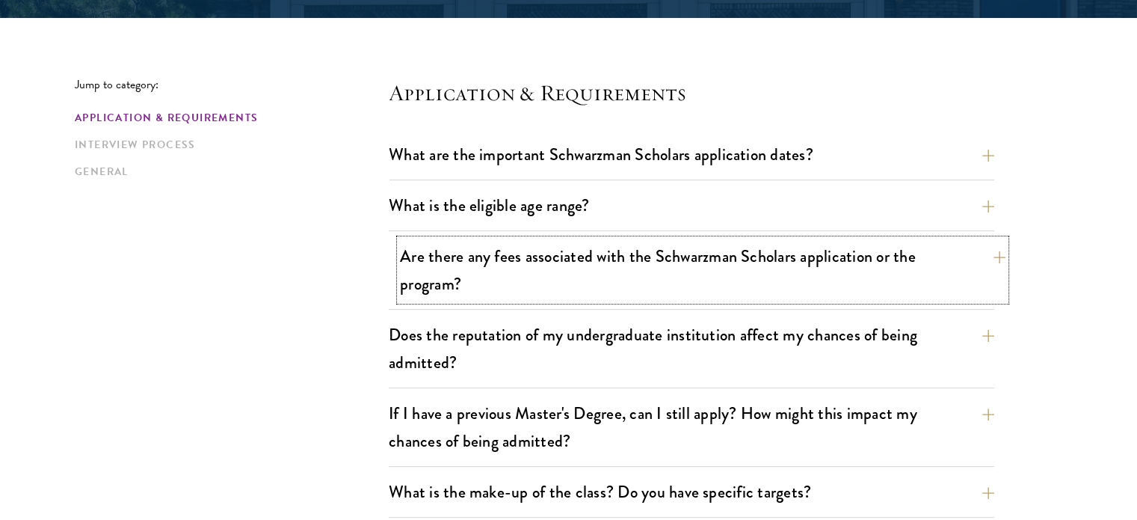
click at [997, 257] on button "Are there any fees associated with the Schwarzman Scholars application or the p…" at bounding box center [703, 269] width 606 height 61
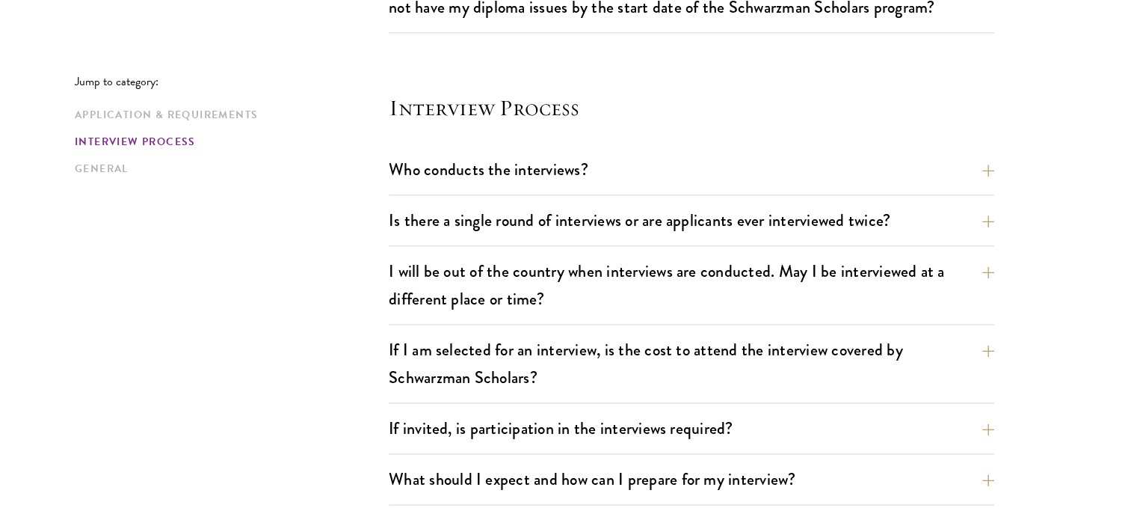
scroll to position [1884, 0]
click at [990, 174] on button "Who conducts the interviews?" at bounding box center [703, 169] width 606 height 34
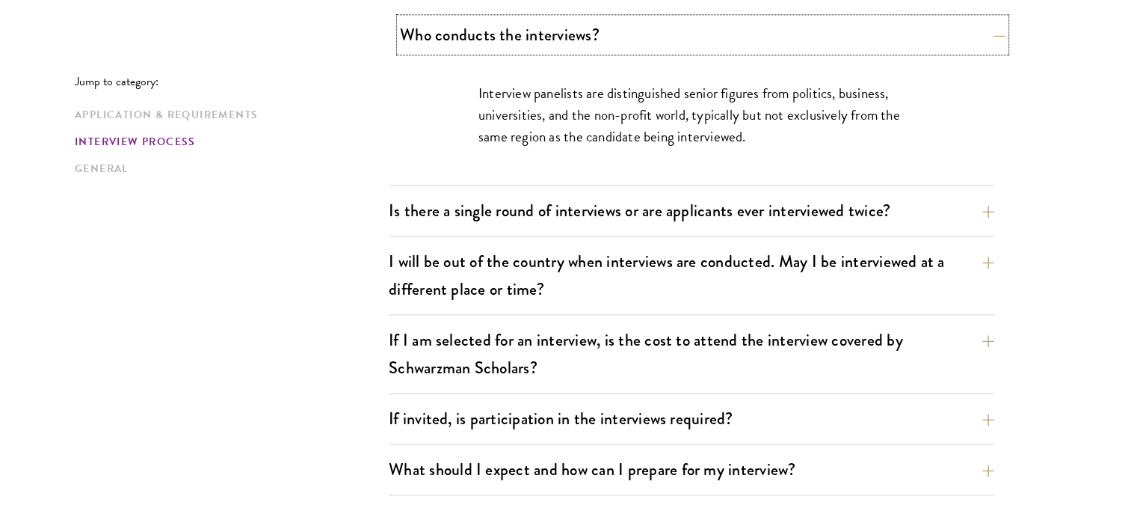
scroll to position [1795, 0]
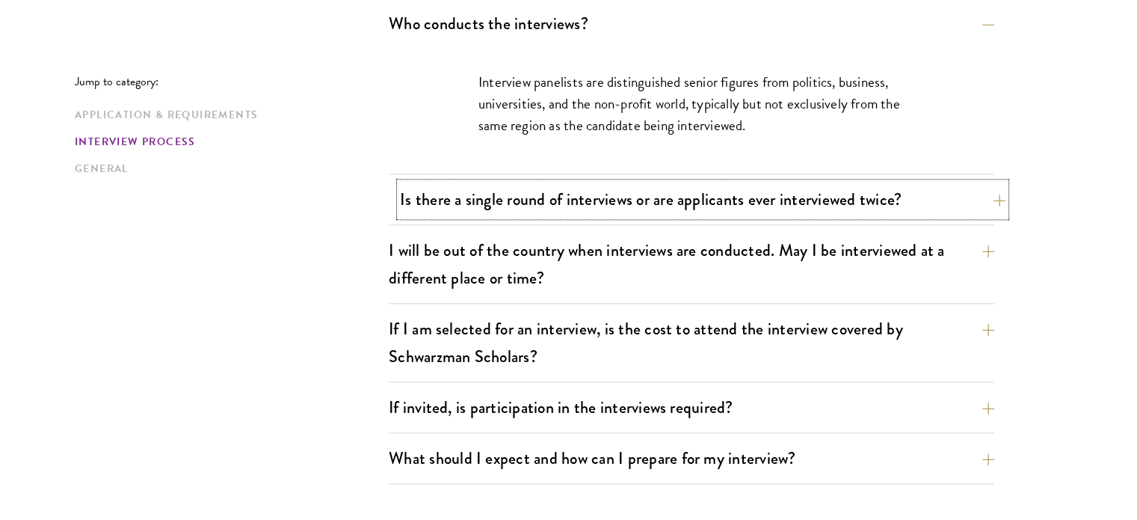
click at [996, 200] on button "Is there a single round of interviews or are applicants ever interviewed twice?" at bounding box center [703, 199] width 606 height 34
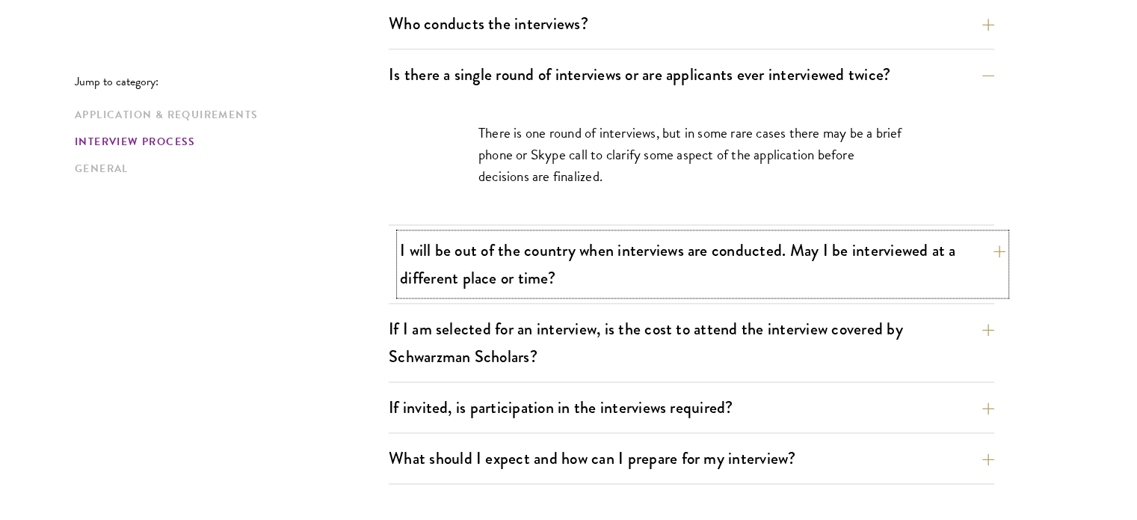
click at [989, 256] on button "I will be out of the country when interviews are conducted. May I be interviewe…" at bounding box center [703, 263] width 606 height 61
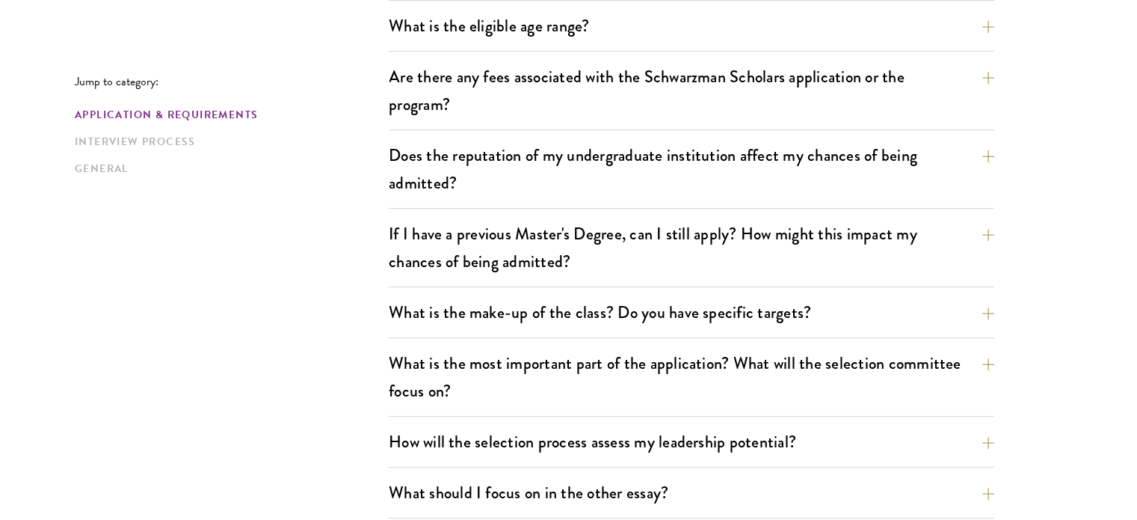
scroll to position [559, 0]
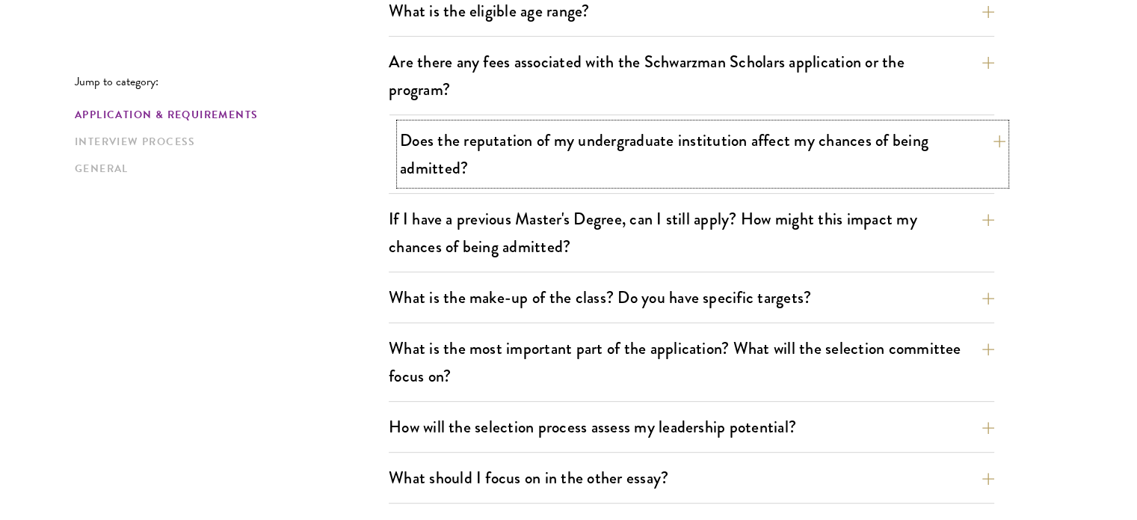
click at [996, 143] on button "Does the reputation of my undergraduate institution affect my chances of being …" at bounding box center [703, 153] width 606 height 61
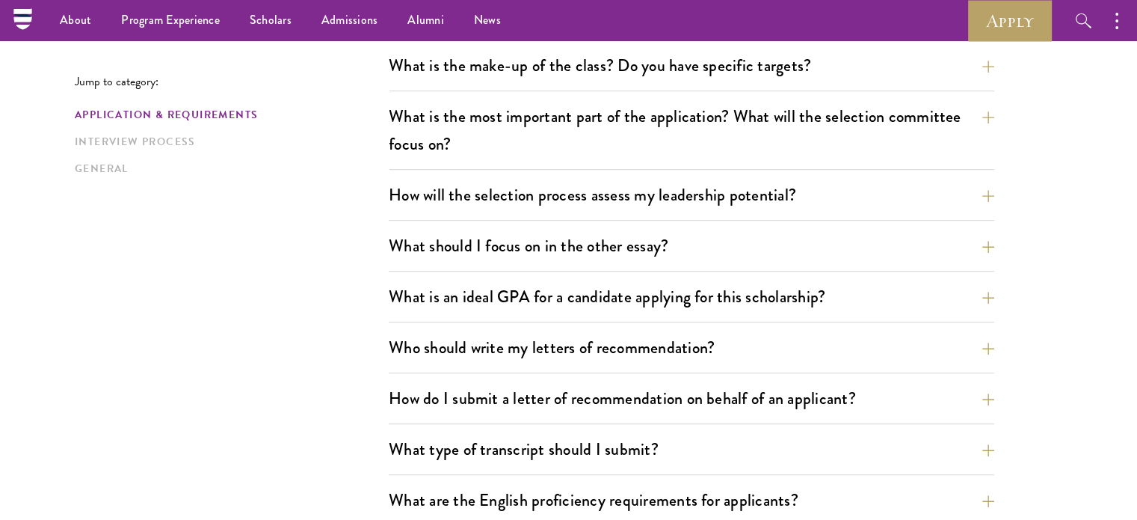
scroll to position [933, 0]
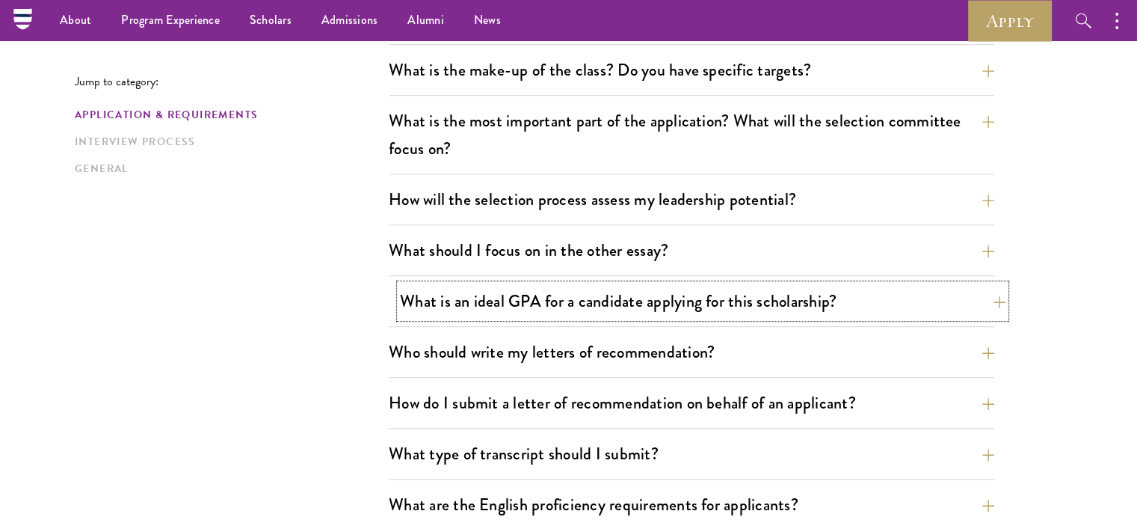
click at [995, 299] on button "What is an ideal GPA for a candidate applying for this scholarship?" at bounding box center [703, 301] width 606 height 34
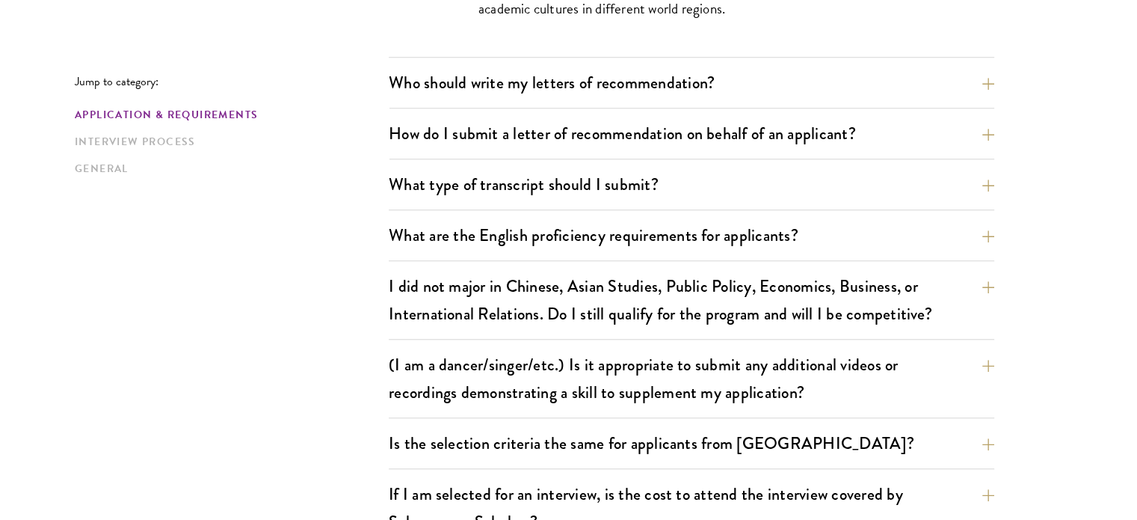
scroll to position [1316, 0]
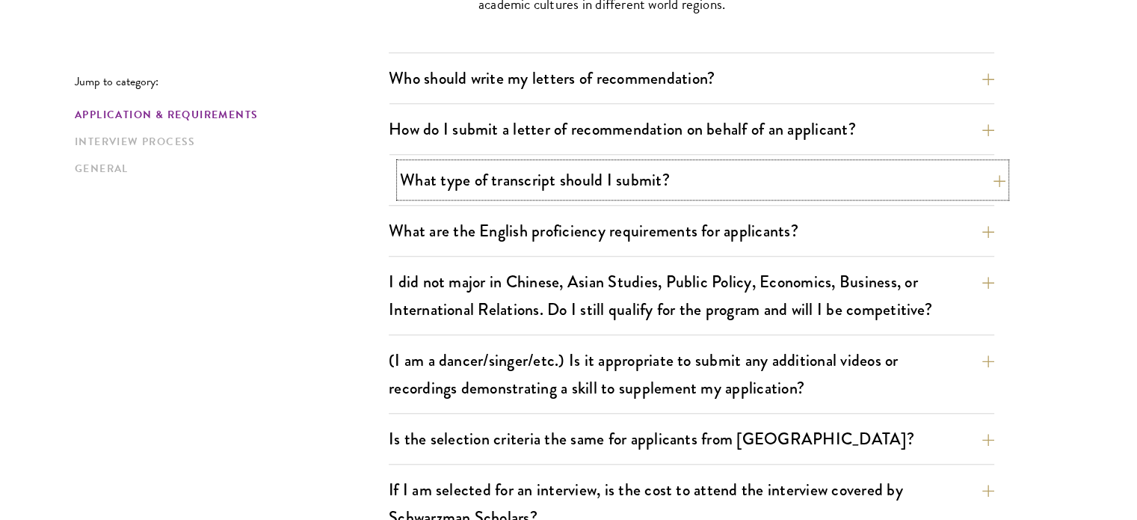
click at [992, 185] on button "What type of transcript should I submit?" at bounding box center [703, 180] width 606 height 34
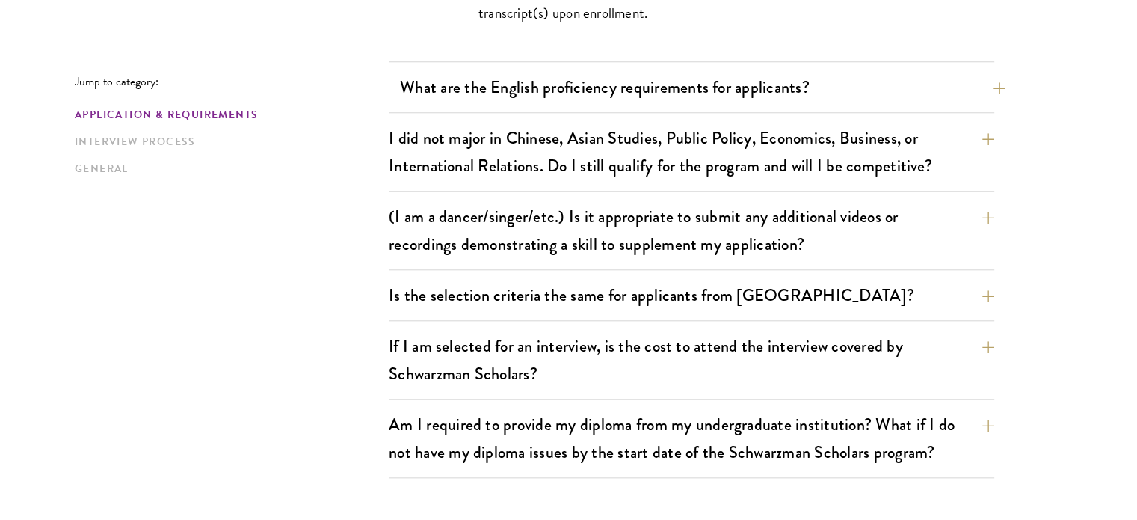
scroll to position [1462, 0]
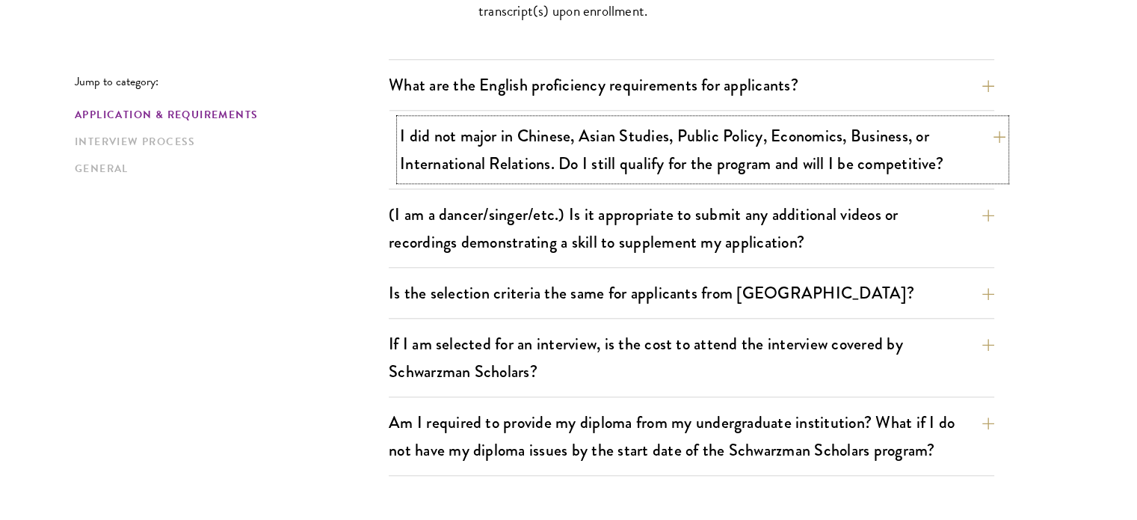
click at [998, 138] on button "I did not major in Chinese, Asian Studies, Public Policy, Economics, Business, …" at bounding box center [703, 149] width 606 height 61
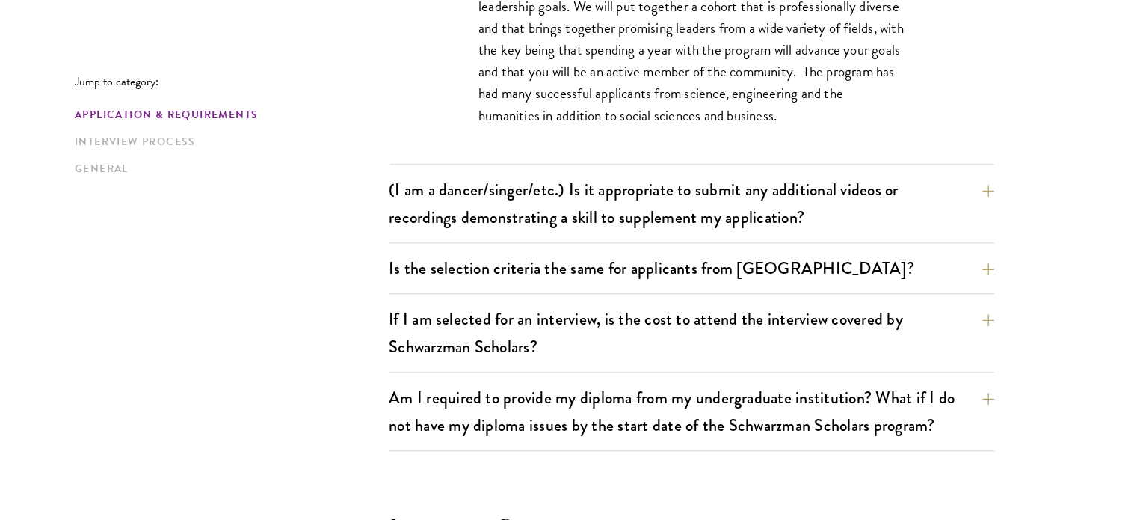
scroll to position [1493, 0]
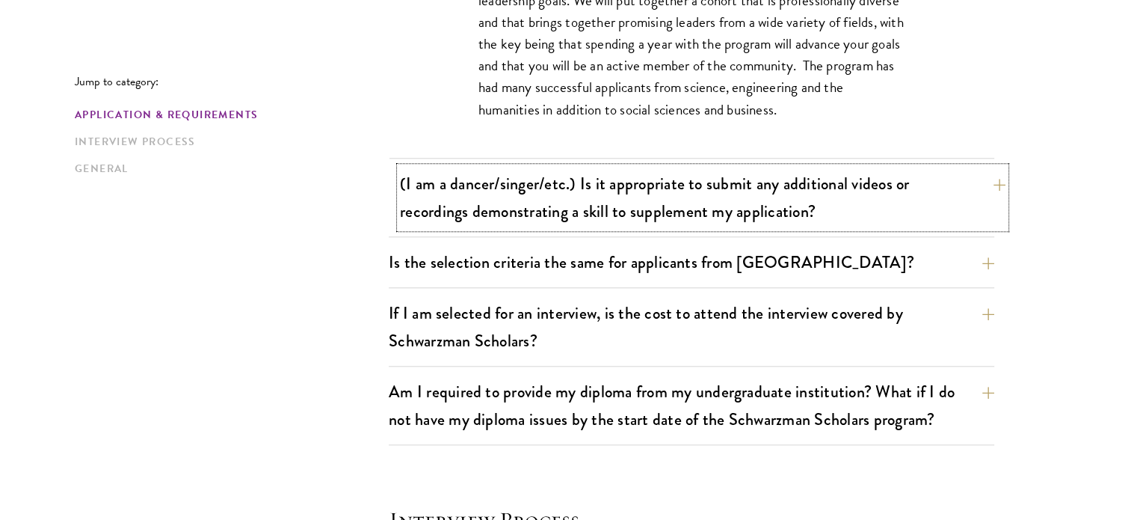
click at [991, 182] on button "(I am a dancer/singer/etc.) Is it appropriate to submit any additional videos o…" at bounding box center [703, 197] width 606 height 61
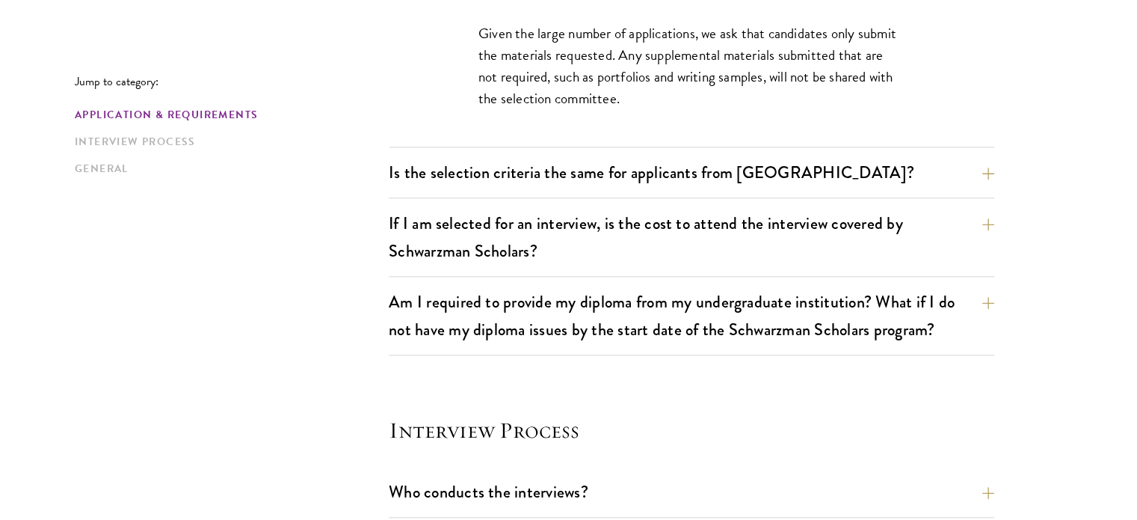
scroll to position [1475, 0]
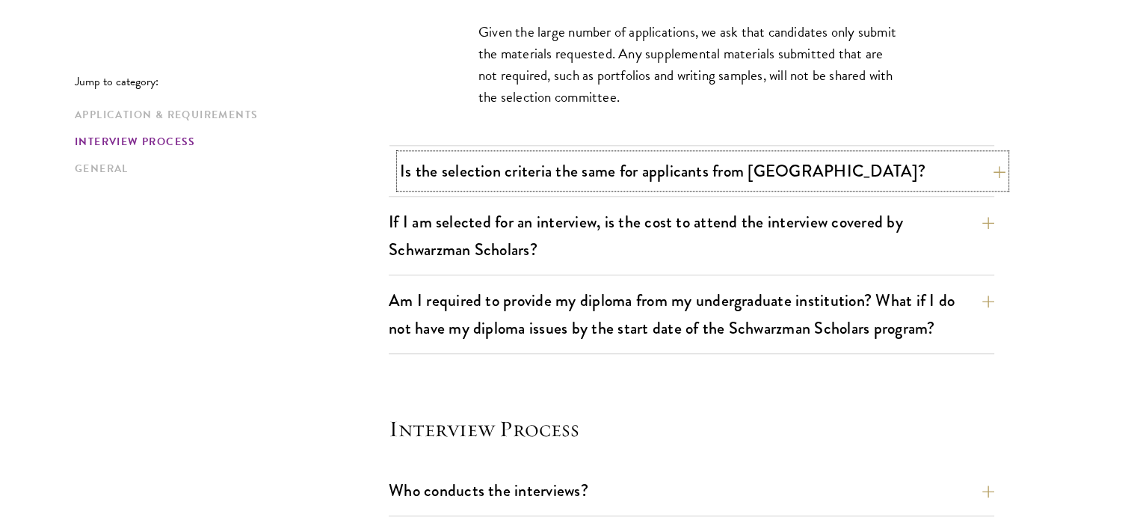
click at [993, 170] on button "Is the selection criteria the same for applicants from [GEOGRAPHIC_DATA]?" at bounding box center [703, 171] width 606 height 34
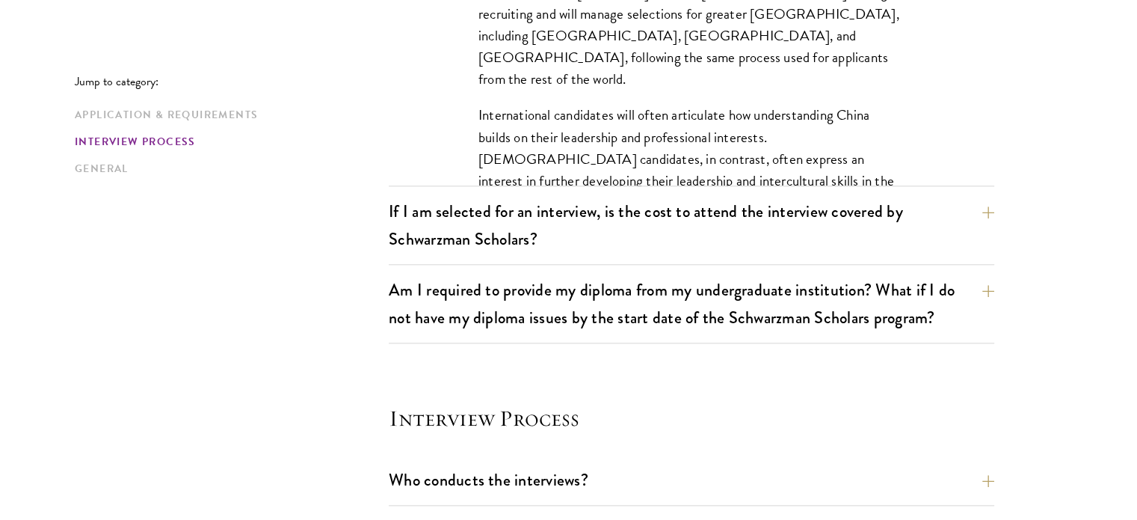
scroll to position [1621, 0]
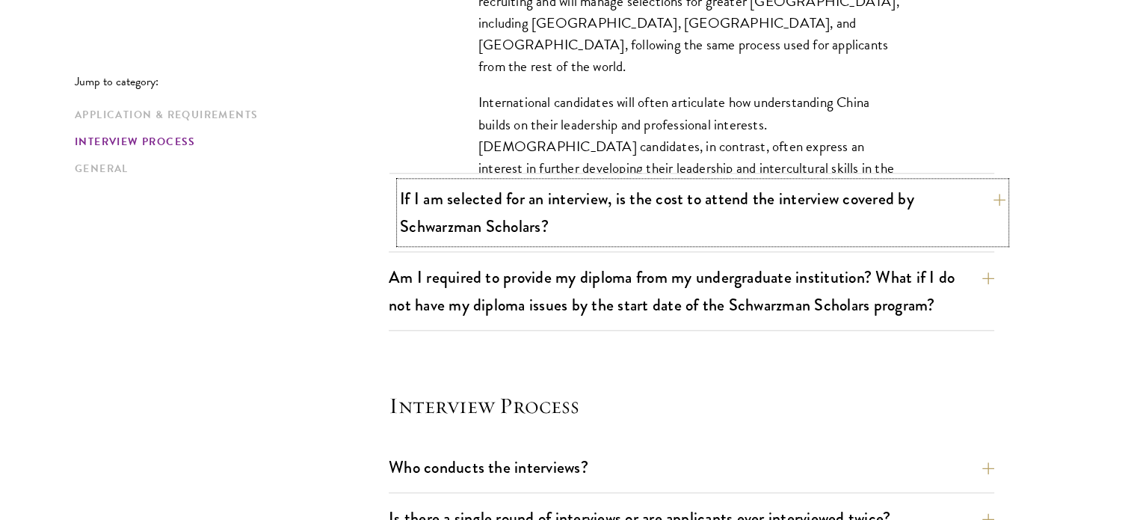
click at [988, 201] on button "If I am selected for an interview, is the cost to attend the interview covered …" at bounding box center [703, 212] width 606 height 61
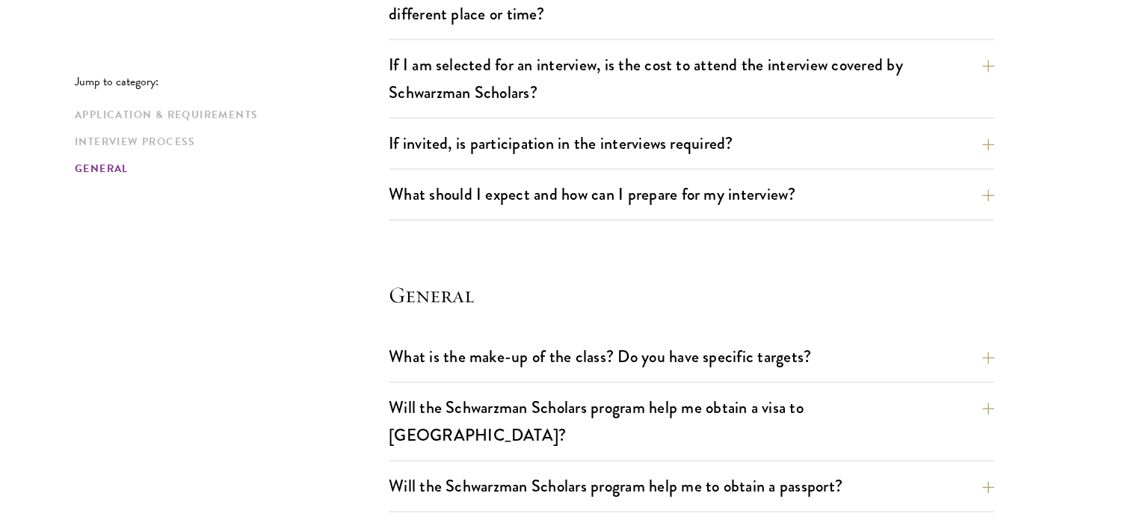
scroll to position [2042, 0]
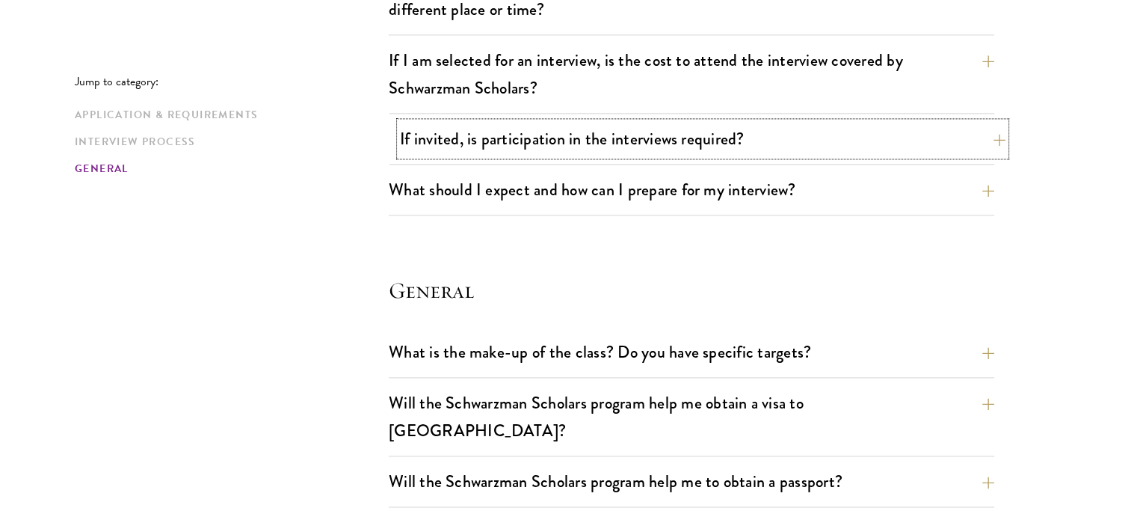
click at [989, 132] on button "If invited, is participation in the interviews required?" at bounding box center [703, 139] width 606 height 34
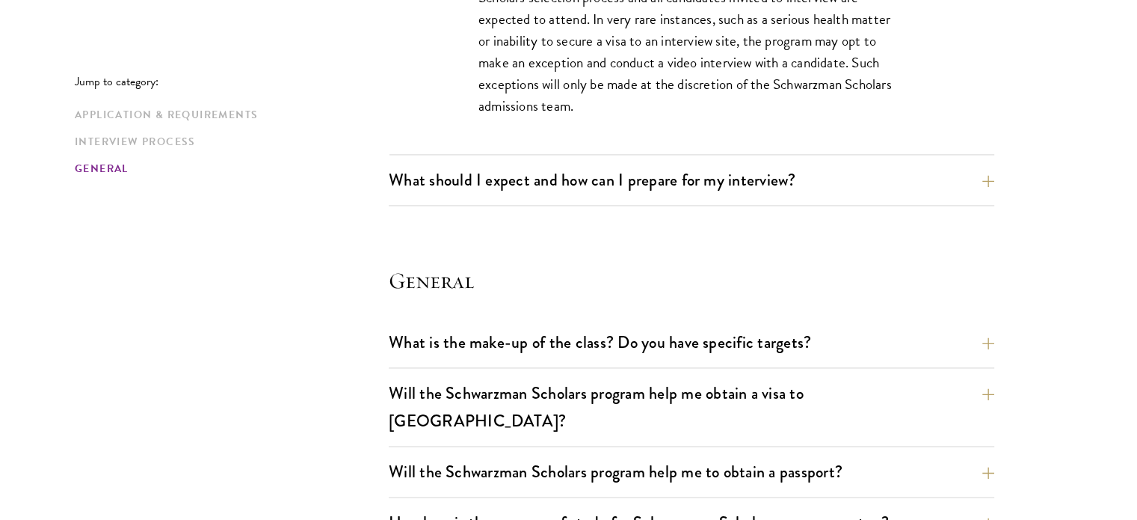
scroll to position [2160, 0]
click at [999, 175] on button "What should I expect and how can I prepare for my interview?" at bounding box center [703, 180] width 606 height 34
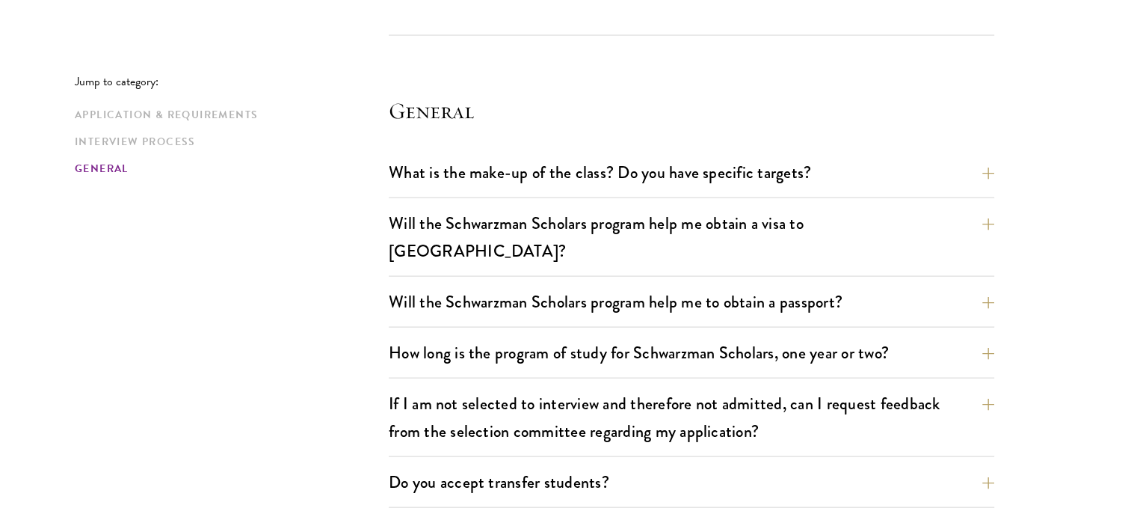
scroll to position [3044, 0]
click at [995, 168] on button "What is the make-up of the class? Do you have specific targets?" at bounding box center [703, 172] width 606 height 34
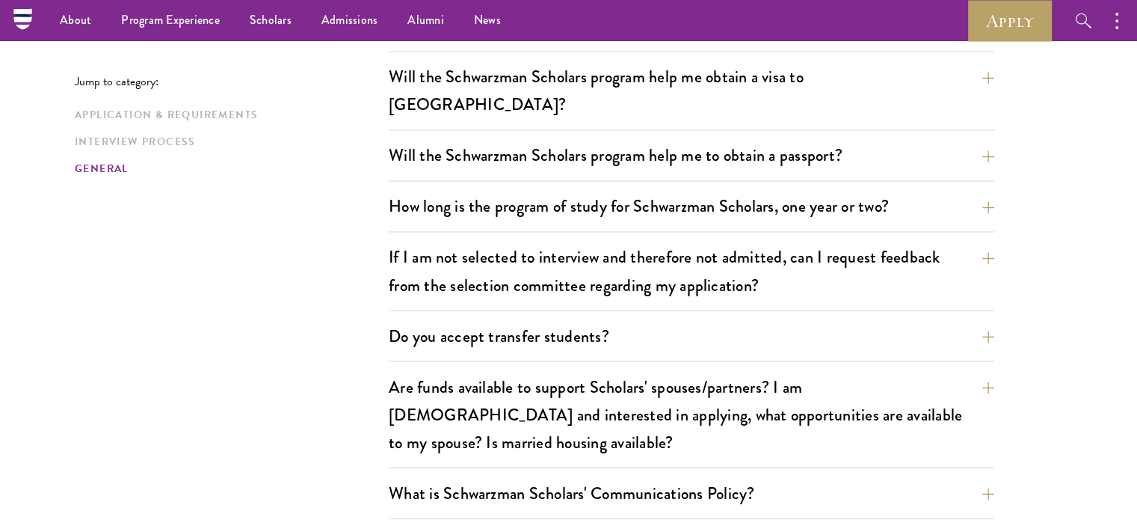
scroll to position [2562, 0]
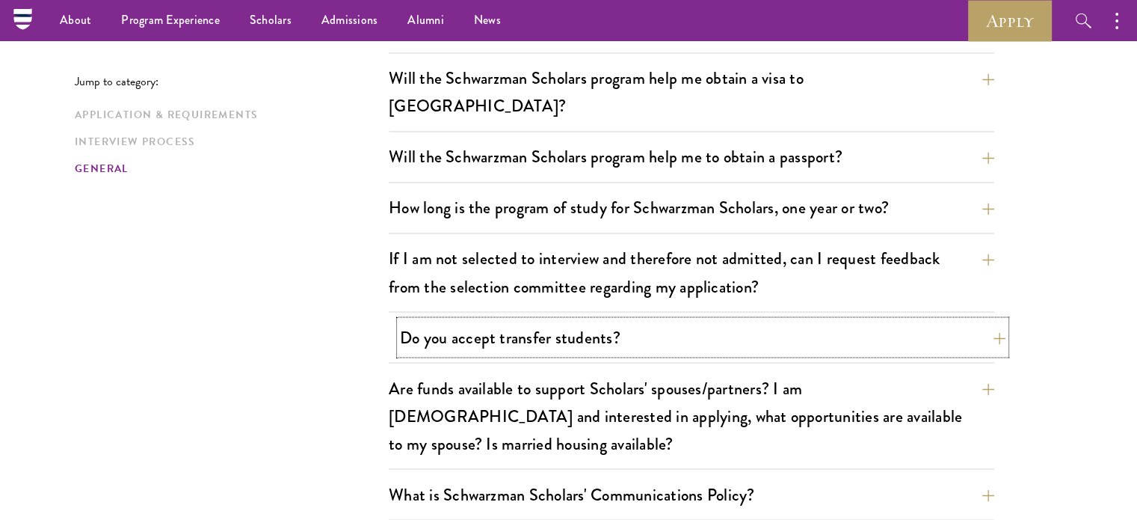
click at [996, 320] on button "Do you accept transfer students?" at bounding box center [703, 337] width 606 height 34
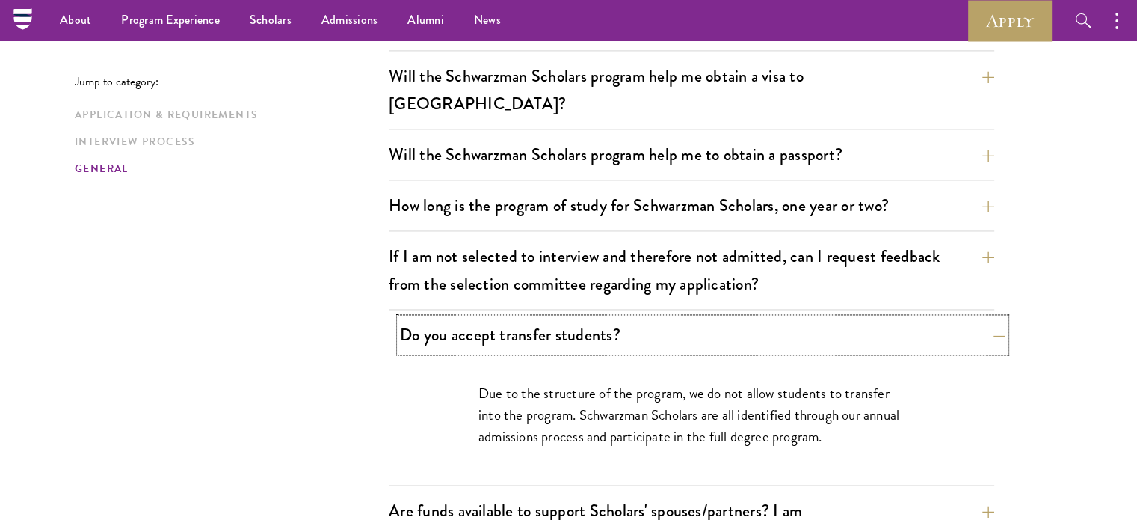
scroll to position [2264, 0]
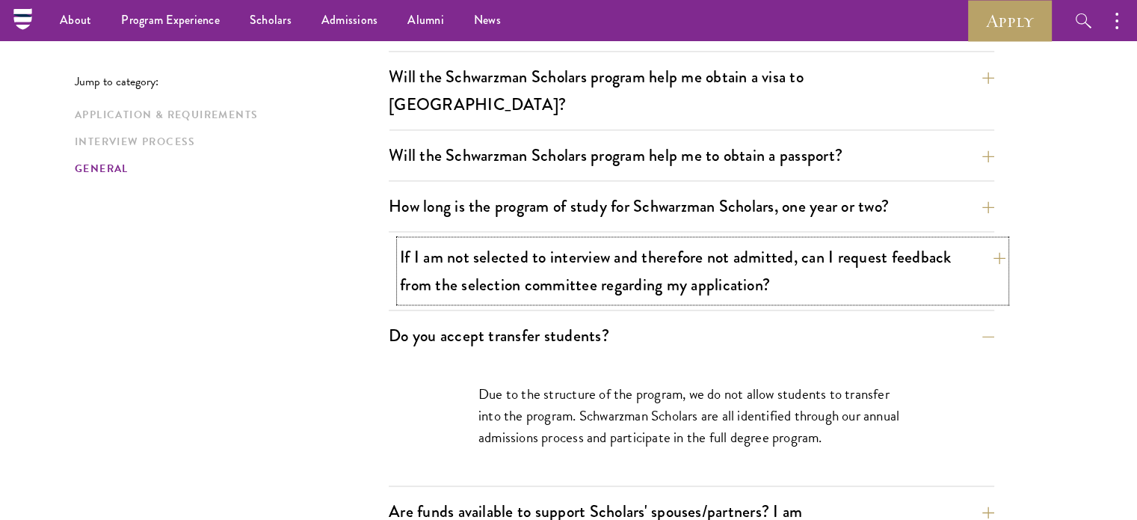
click at [996, 240] on button "If I am not selected to interview and therefore not admitted, can I request fee…" at bounding box center [703, 270] width 606 height 61
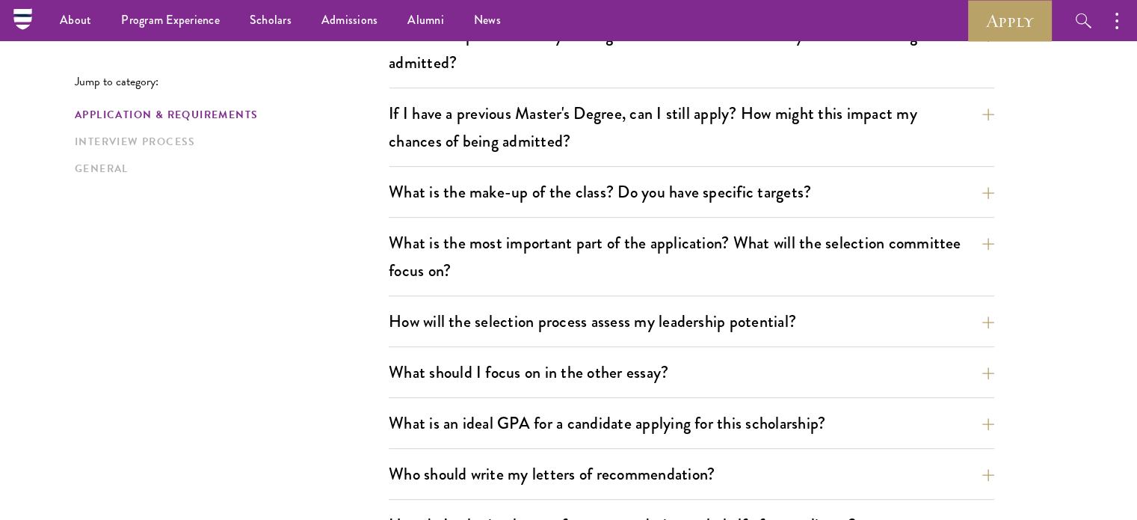
scroll to position [447, 0]
